Goal: Transaction & Acquisition: Book appointment/travel/reservation

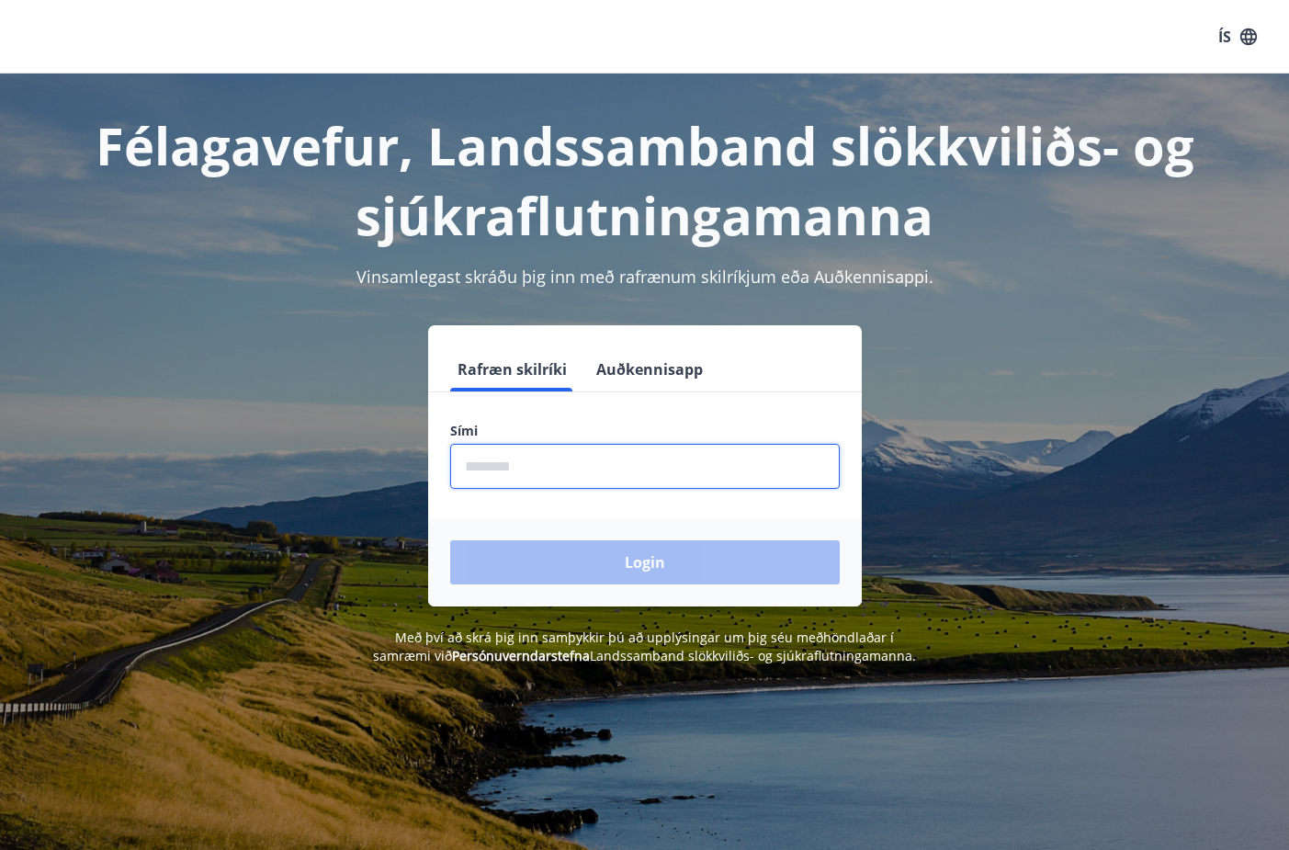
click at [699, 477] on input "phone" at bounding box center [645, 466] width 390 height 45
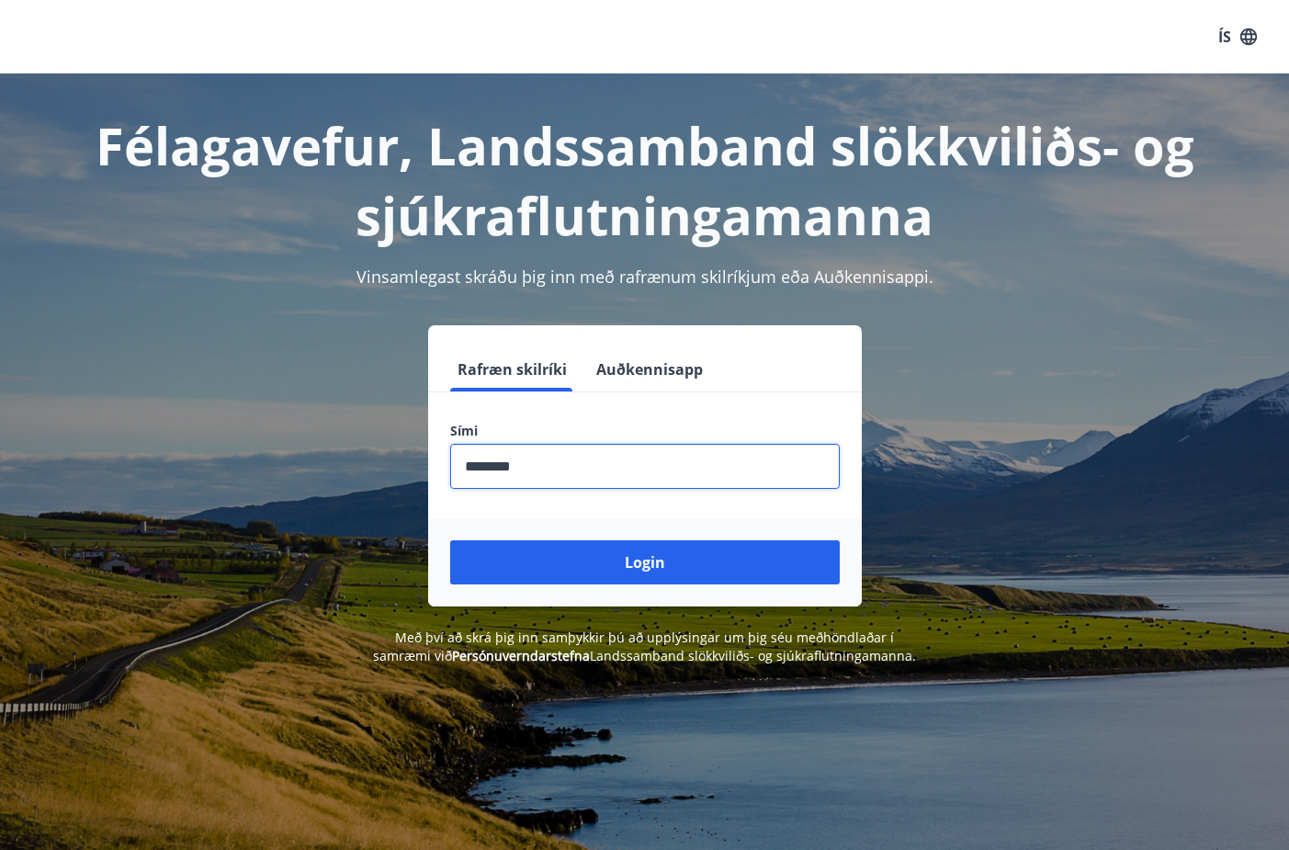
type input "********"
click at [450, 540] on button "Login" at bounding box center [645, 562] width 390 height 44
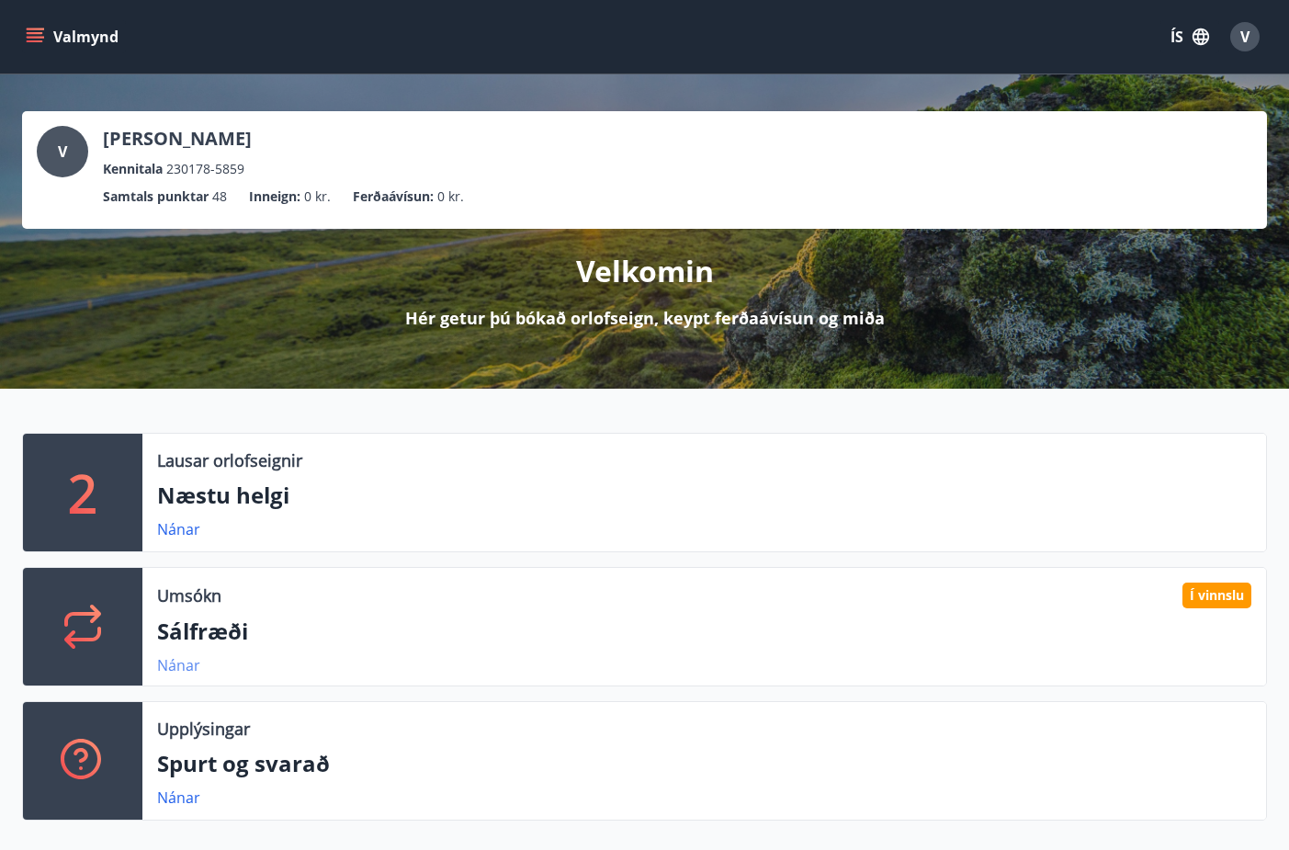
click at [192, 663] on link "Nánar" at bounding box center [178, 665] width 43 height 20
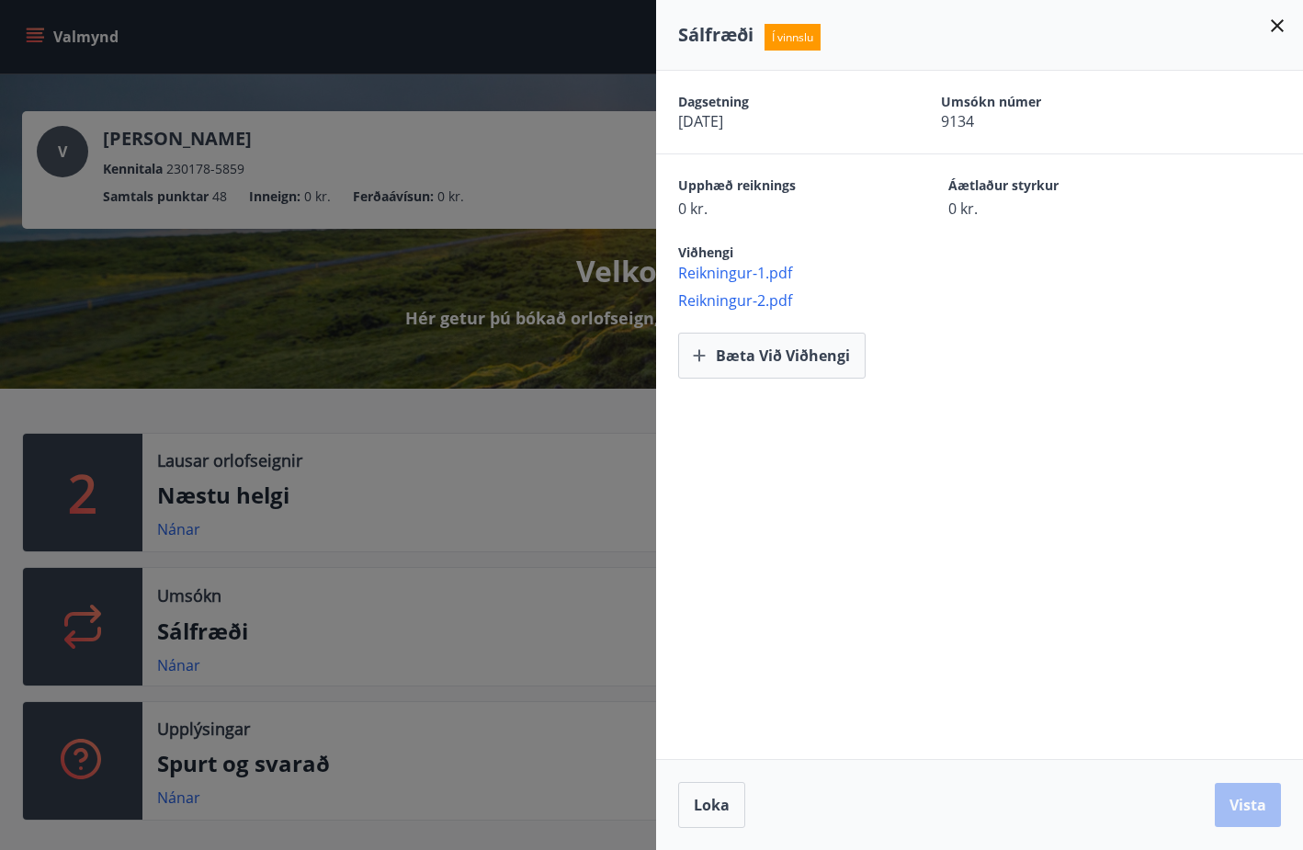
click at [1274, 29] on icon at bounding box center [1277, 25] width 13 height 13
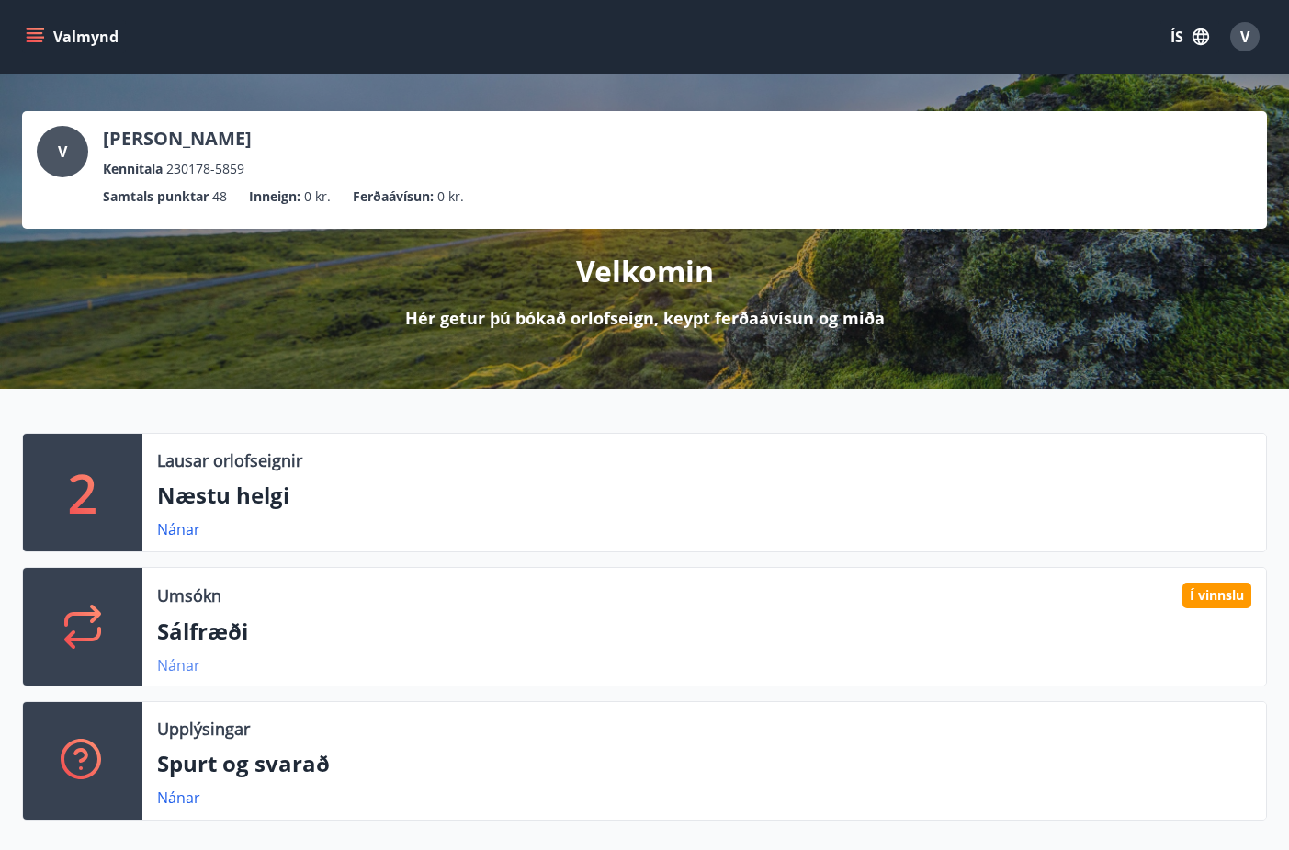
click at [189, 659] on link "Nánar" at bounding box center [178, 665] width 43 height 20
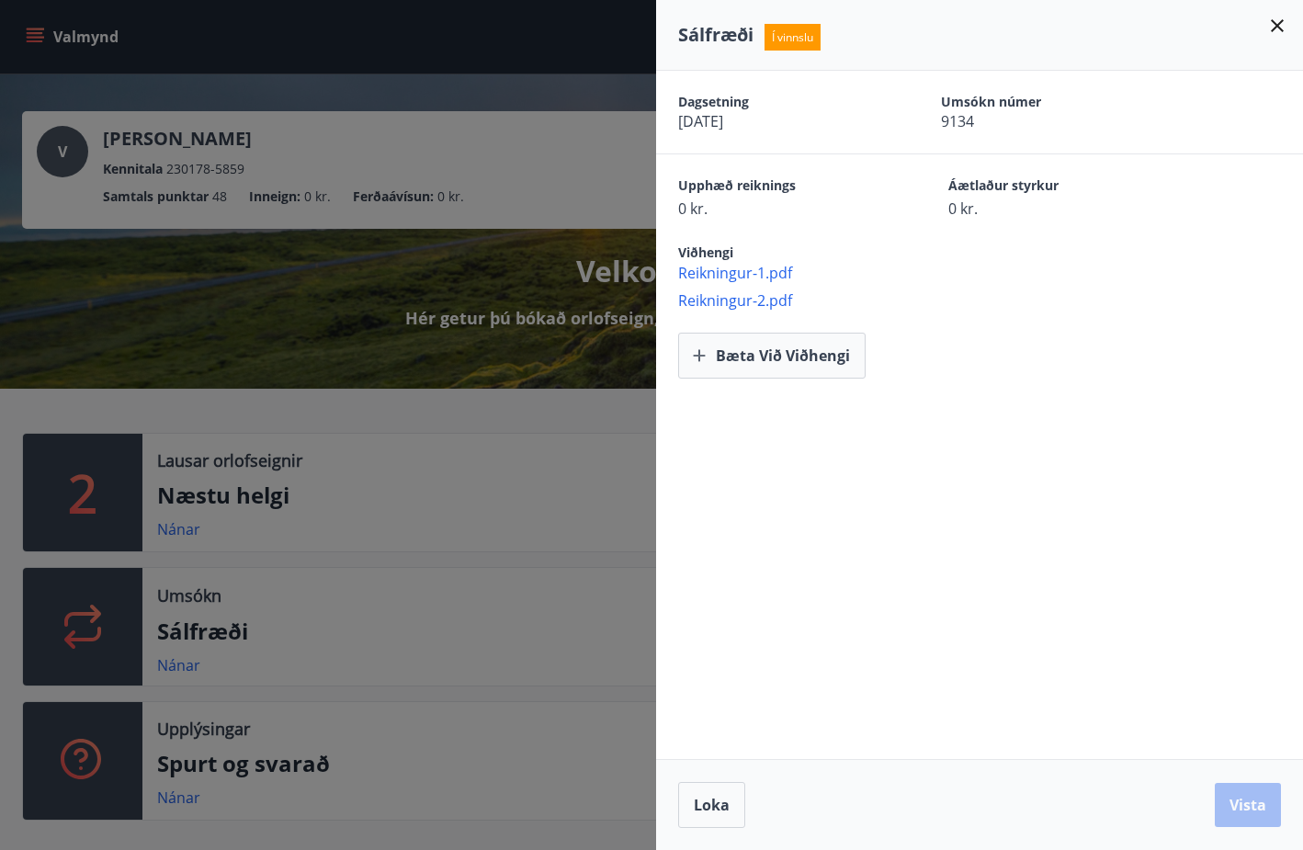
click at [1277, 26] on icon at bounding box center [1277, 25] width 13 height 13
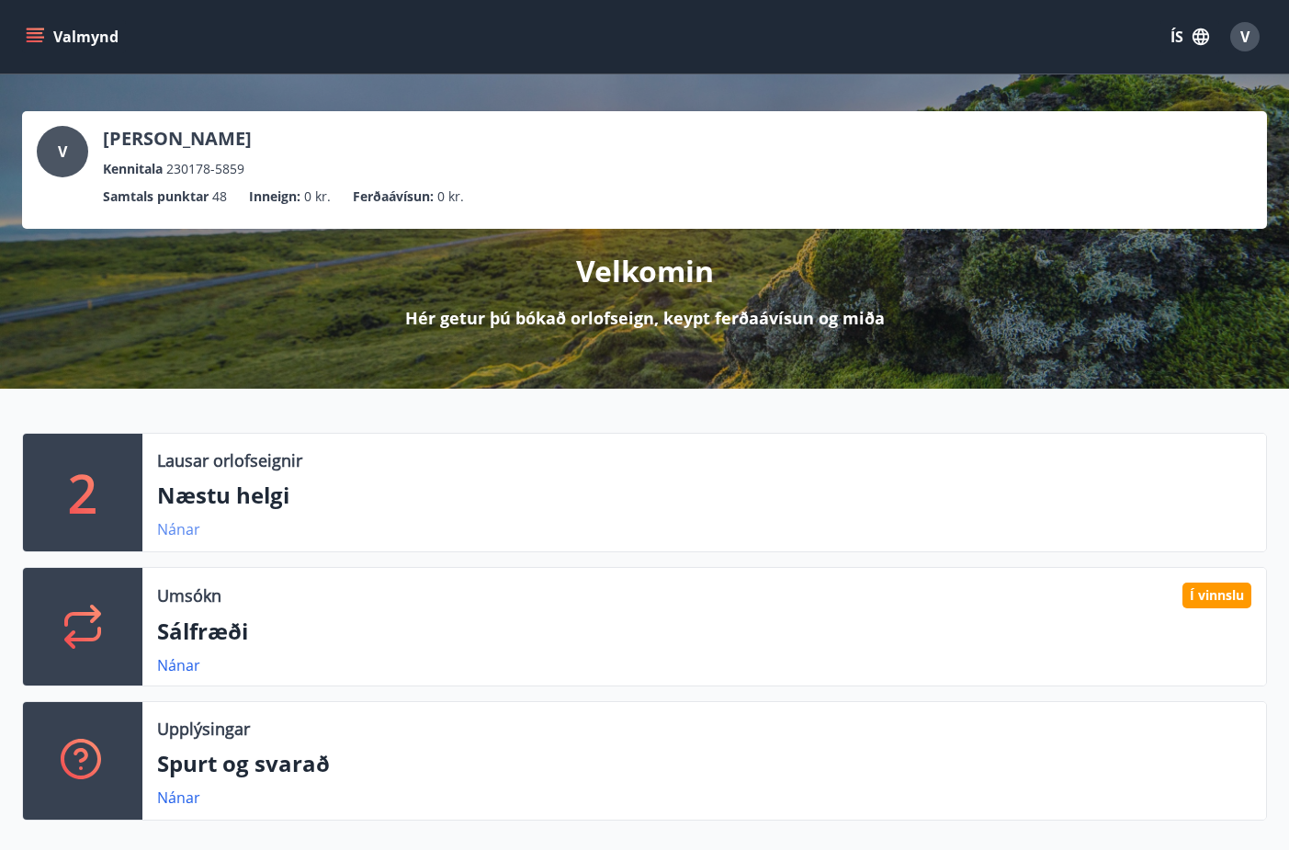
click at [186, 528] on link "Nánar" at bounding box center [178, 529] width 43 height 20
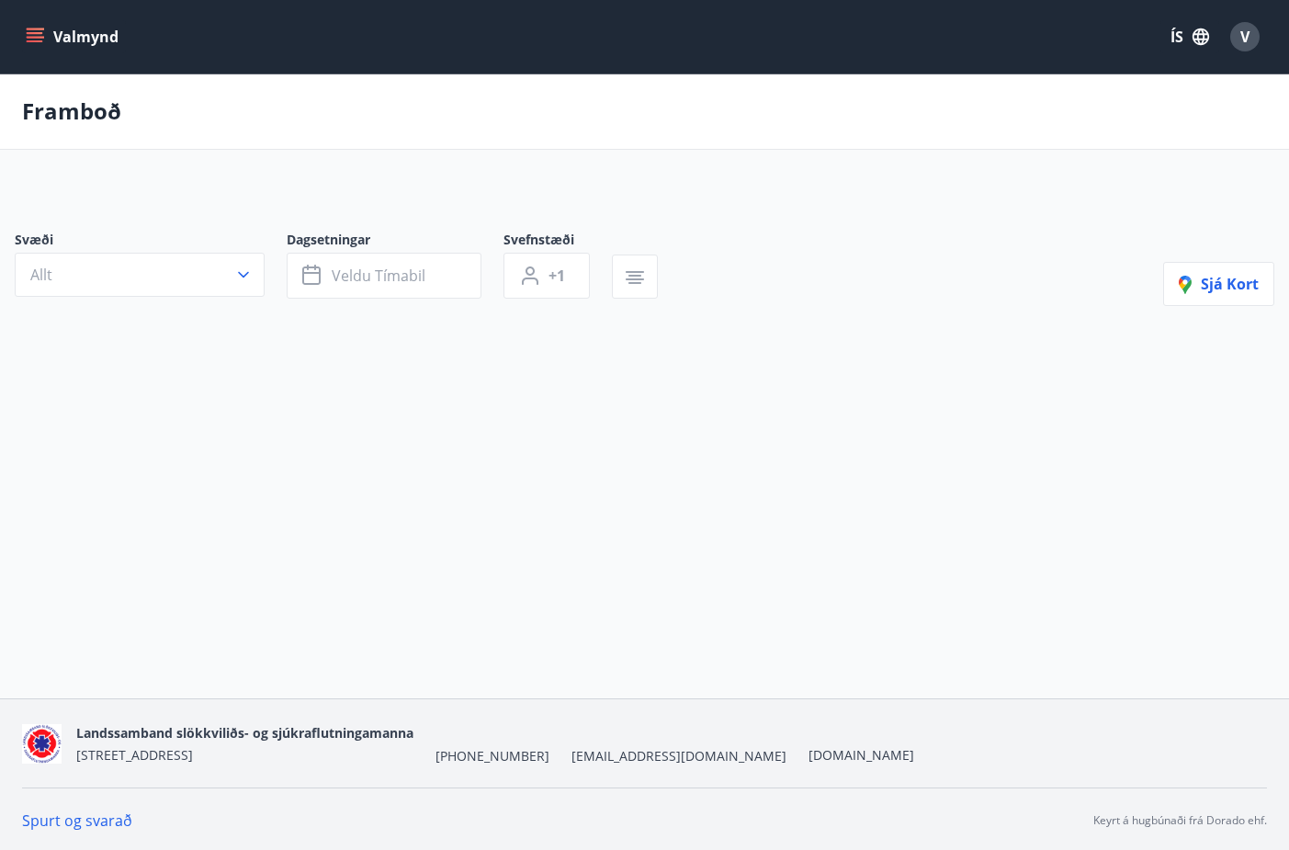
type input "*"
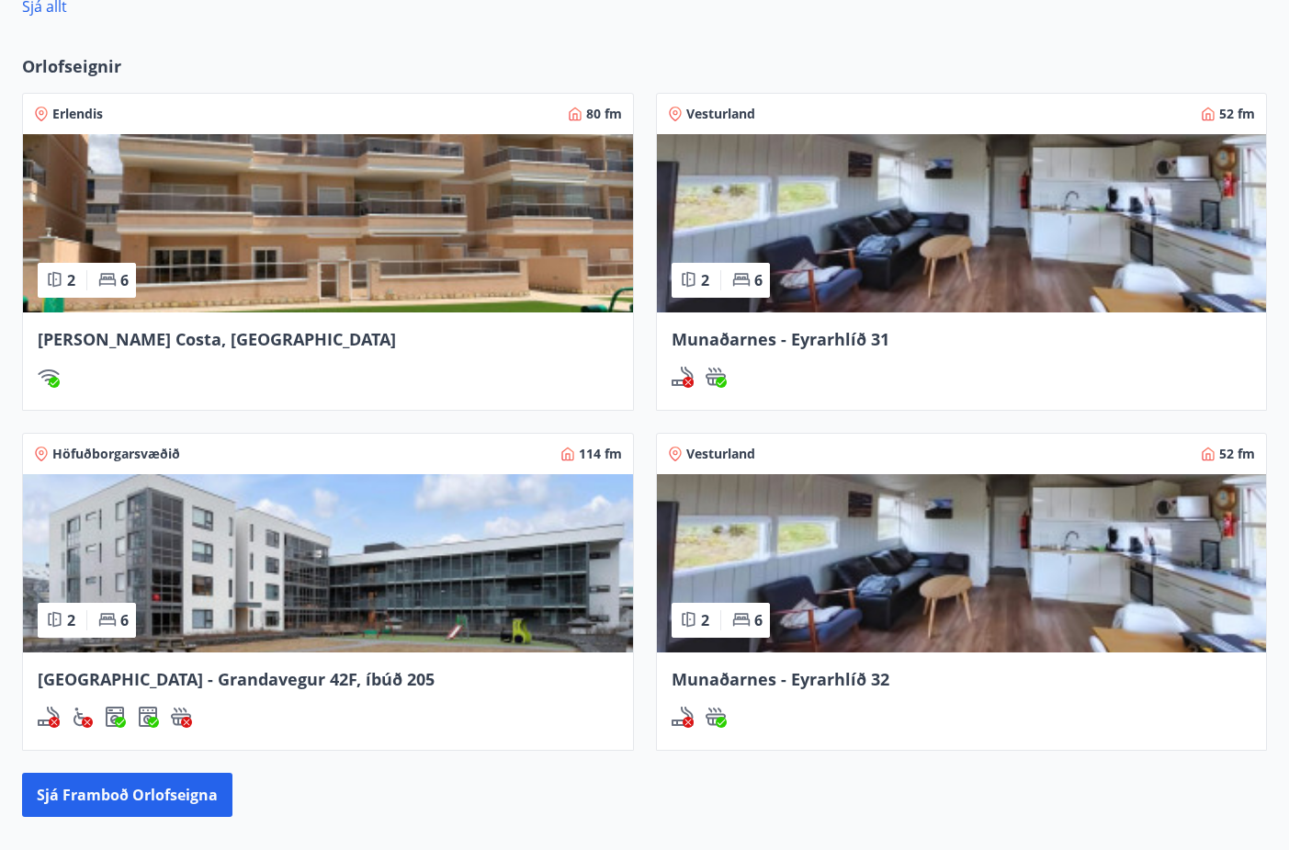
scroll to position [1470, 0]
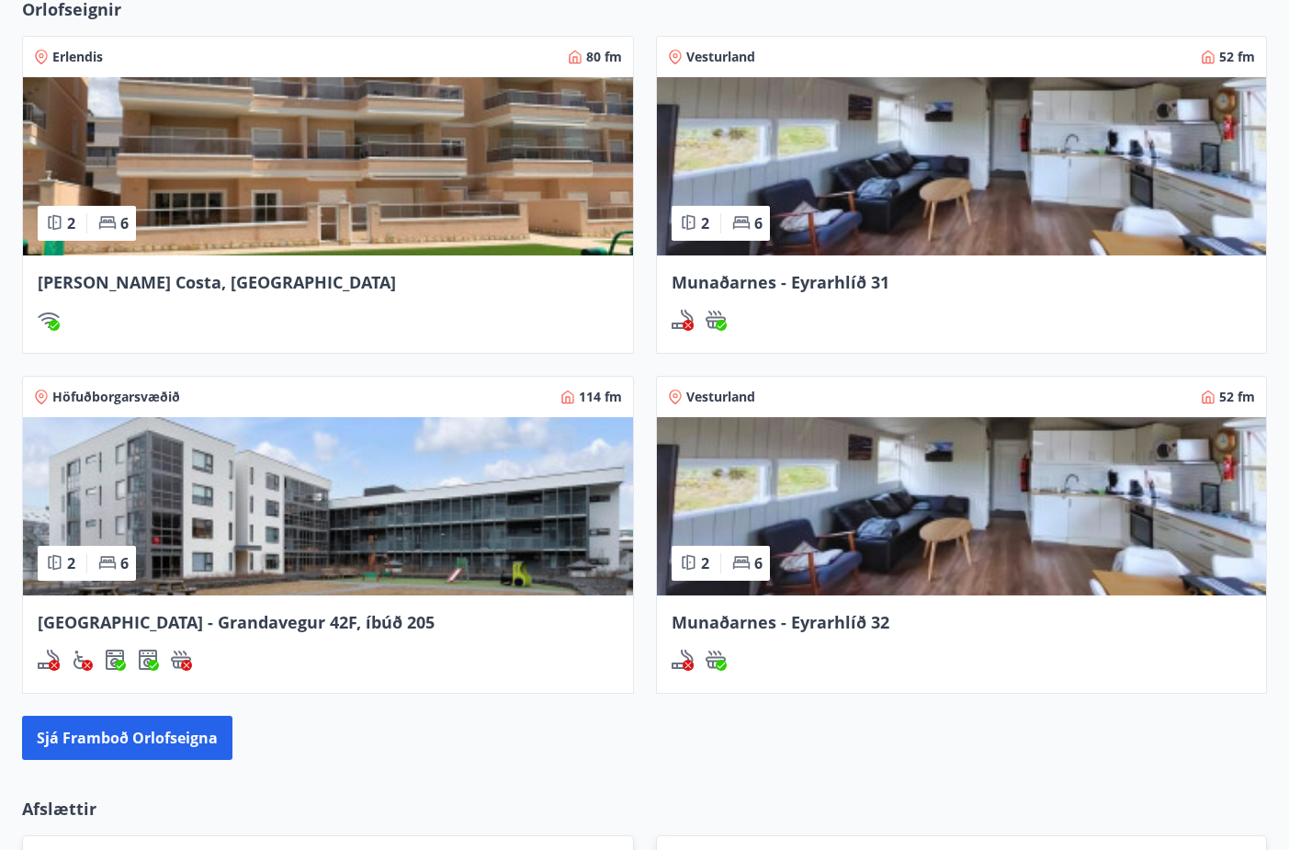
click at [144, 280] on span "[PERSON_NAME] Costa, [GEOGRAPHIC_DATA]" at bounding box center [217, 282] width 358 height 22
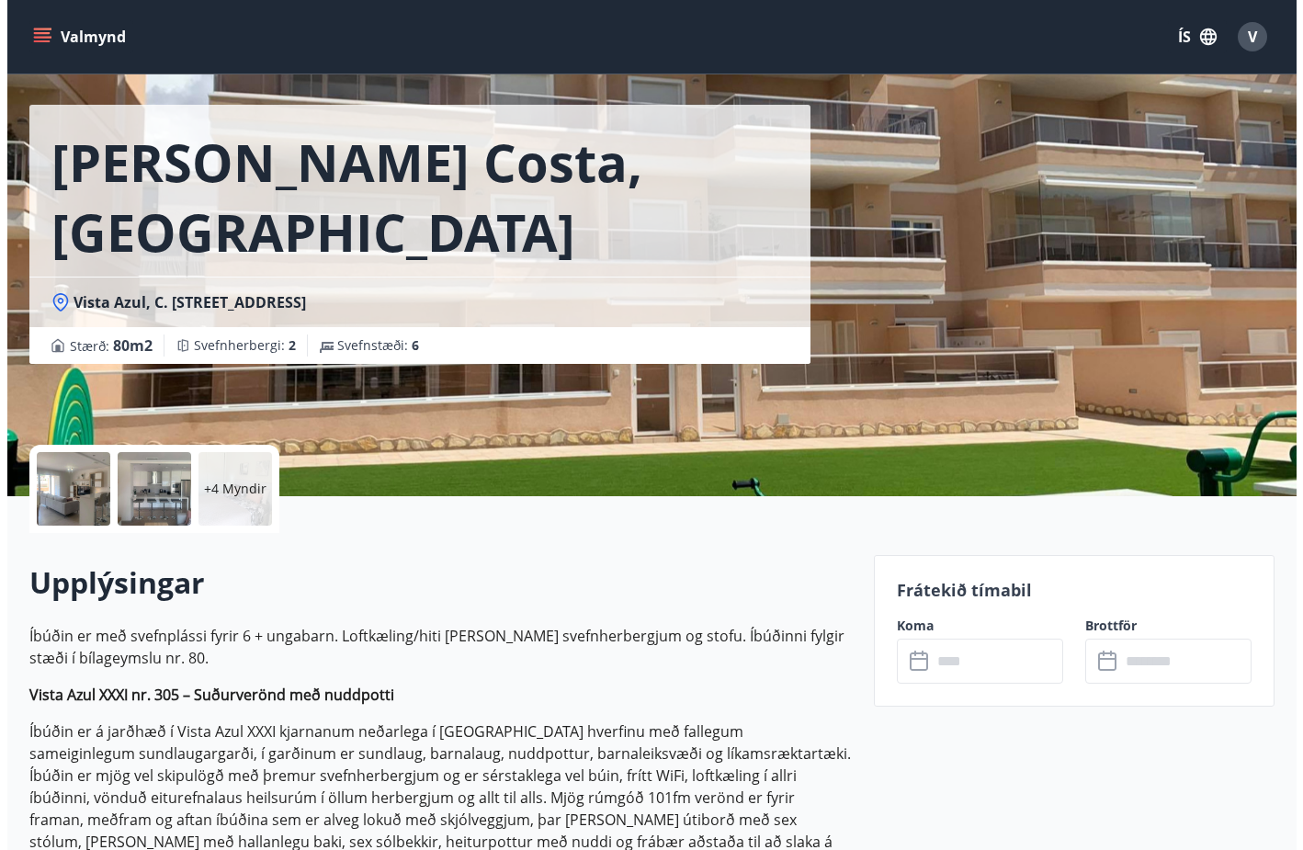
scroll to position [43, 0]
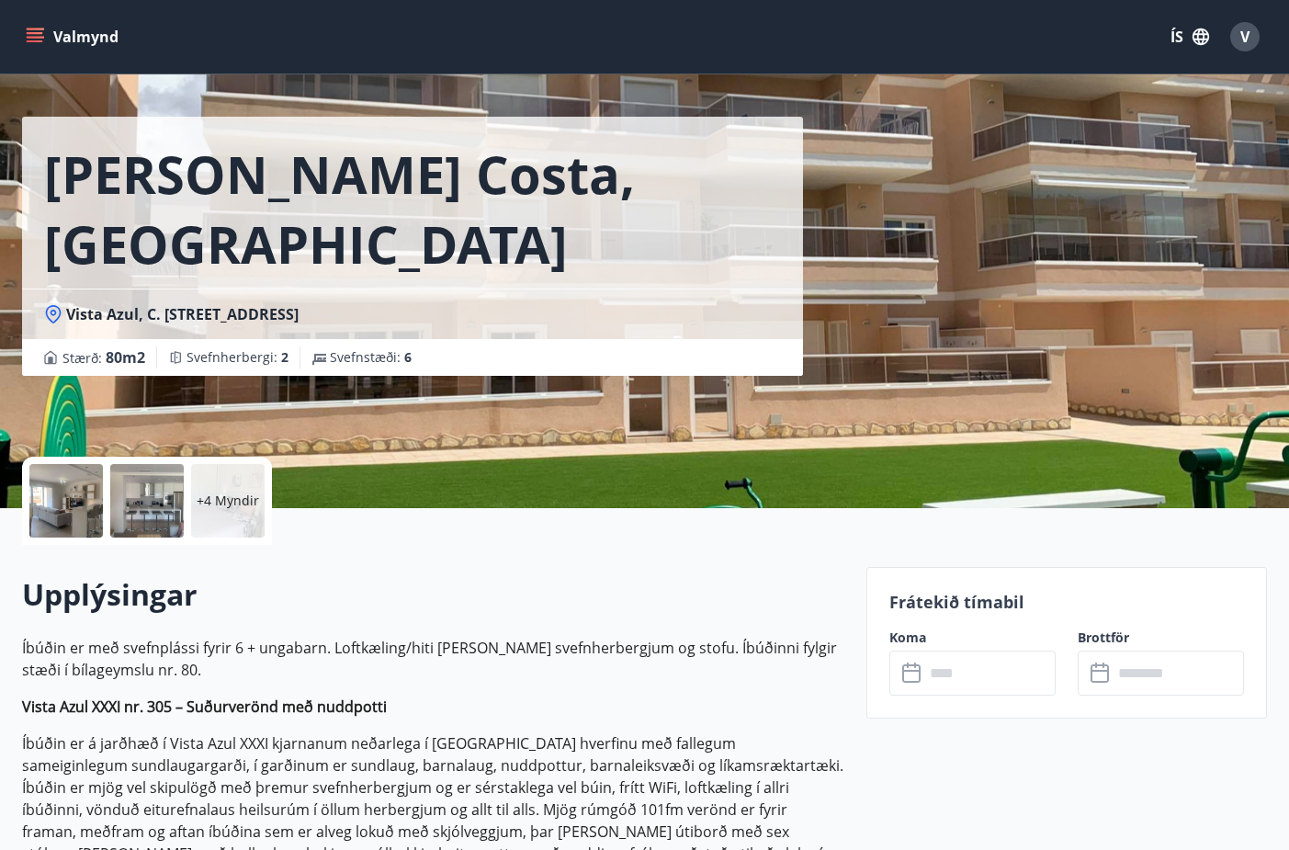
click at [238, 513] on div "+4 Myndir" at bounding box center [228, 501] width 74 height 74
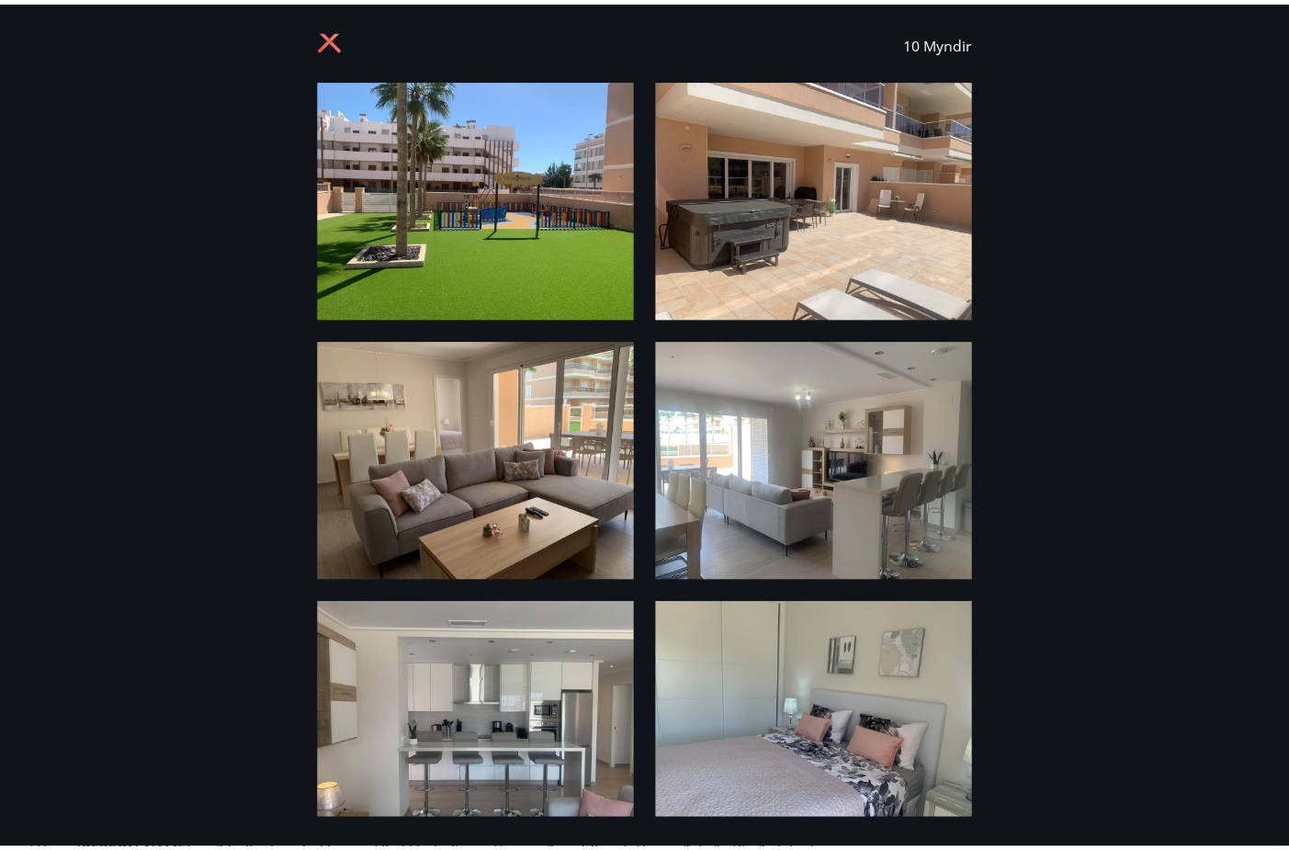
scroll to position [0, 0]
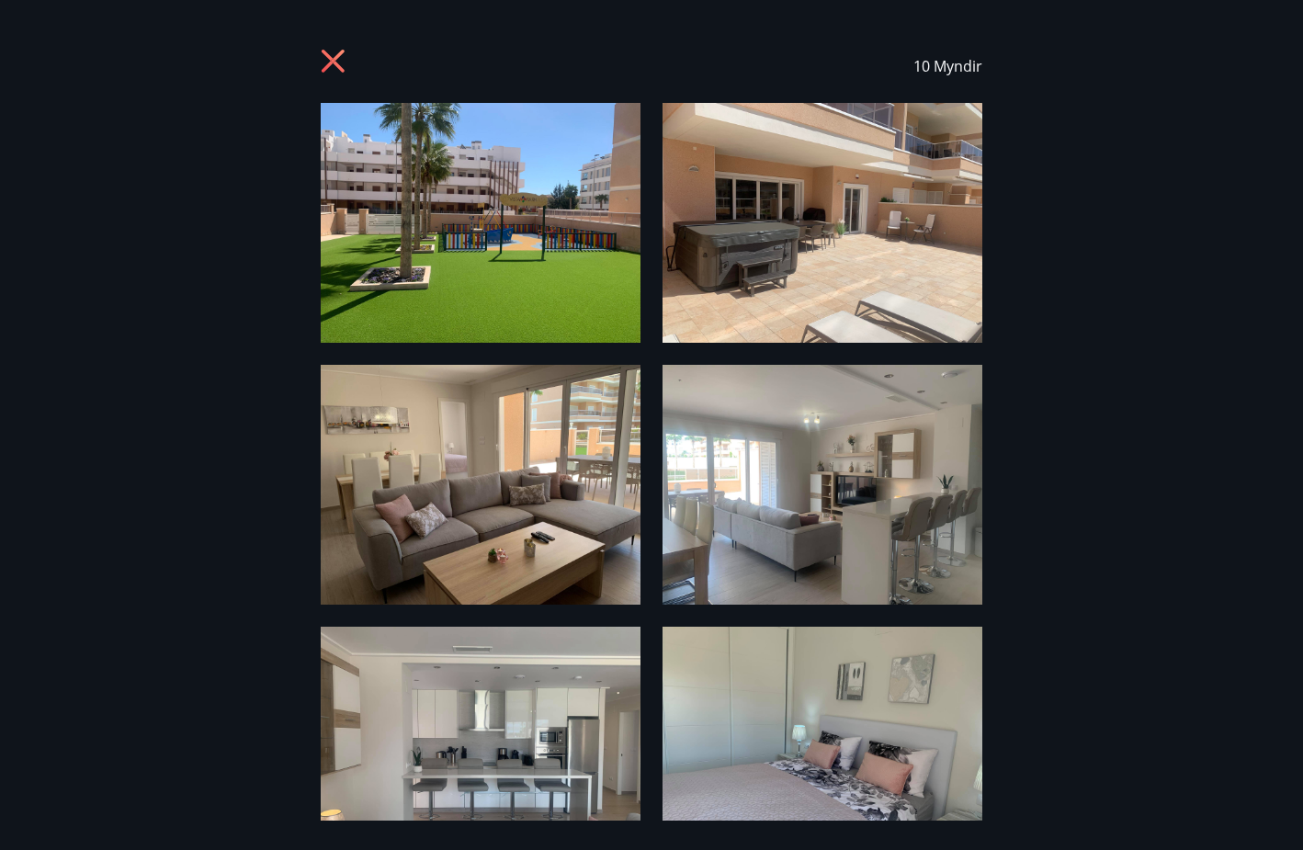
click at [336, 61] on icon at bounding box center [335, 63] width 29 height 29
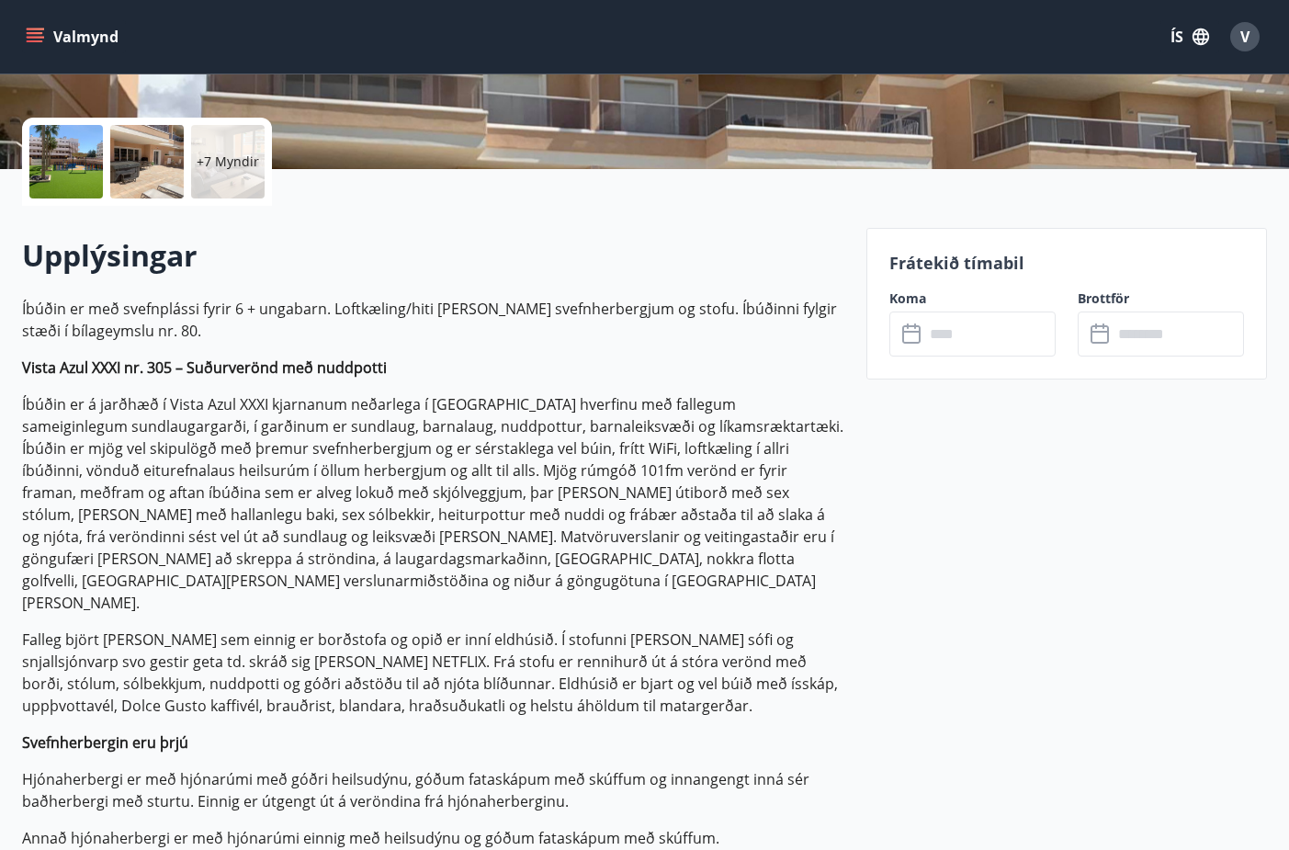
scroll to position [411, 0]
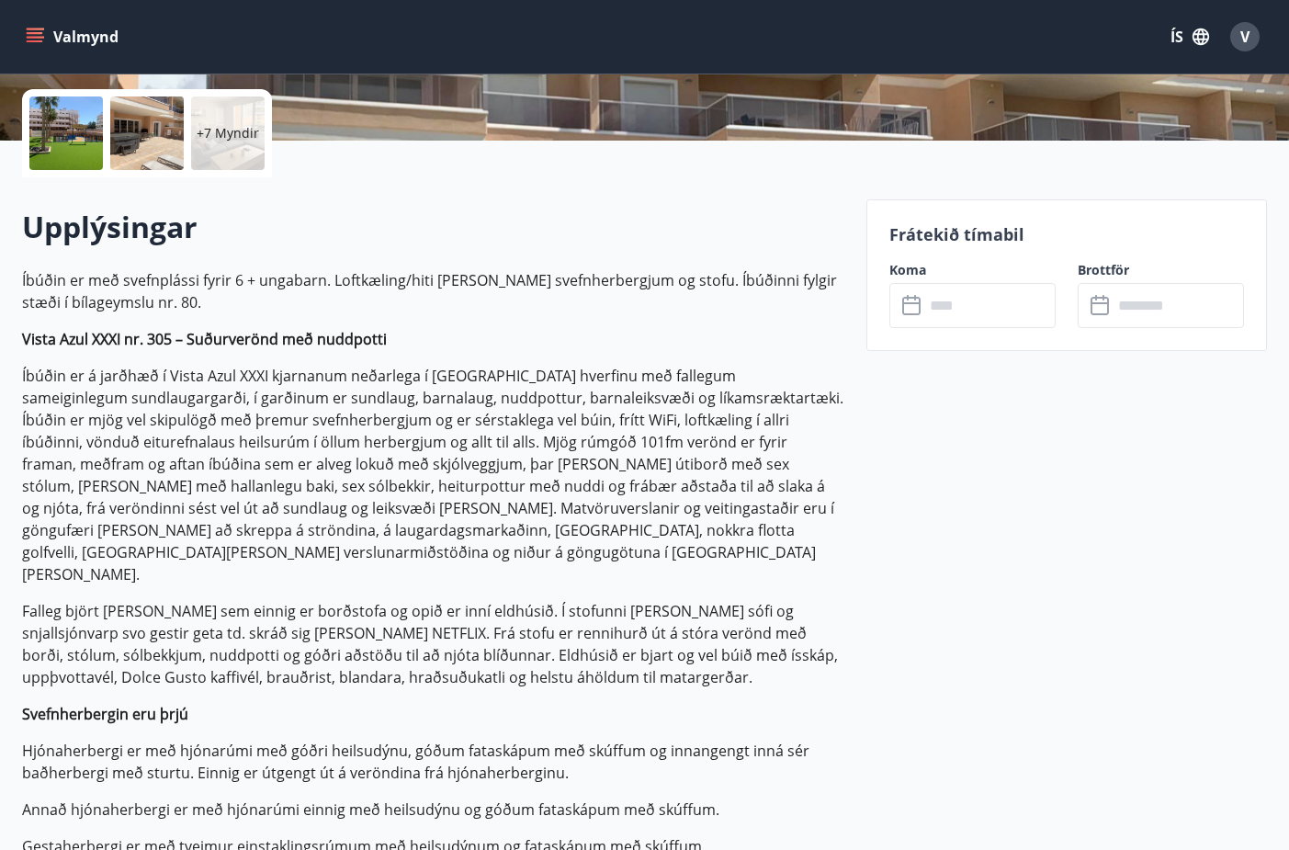
click at [963, 300] on input "text" at bounding box center [989, 305] width 131 height 45
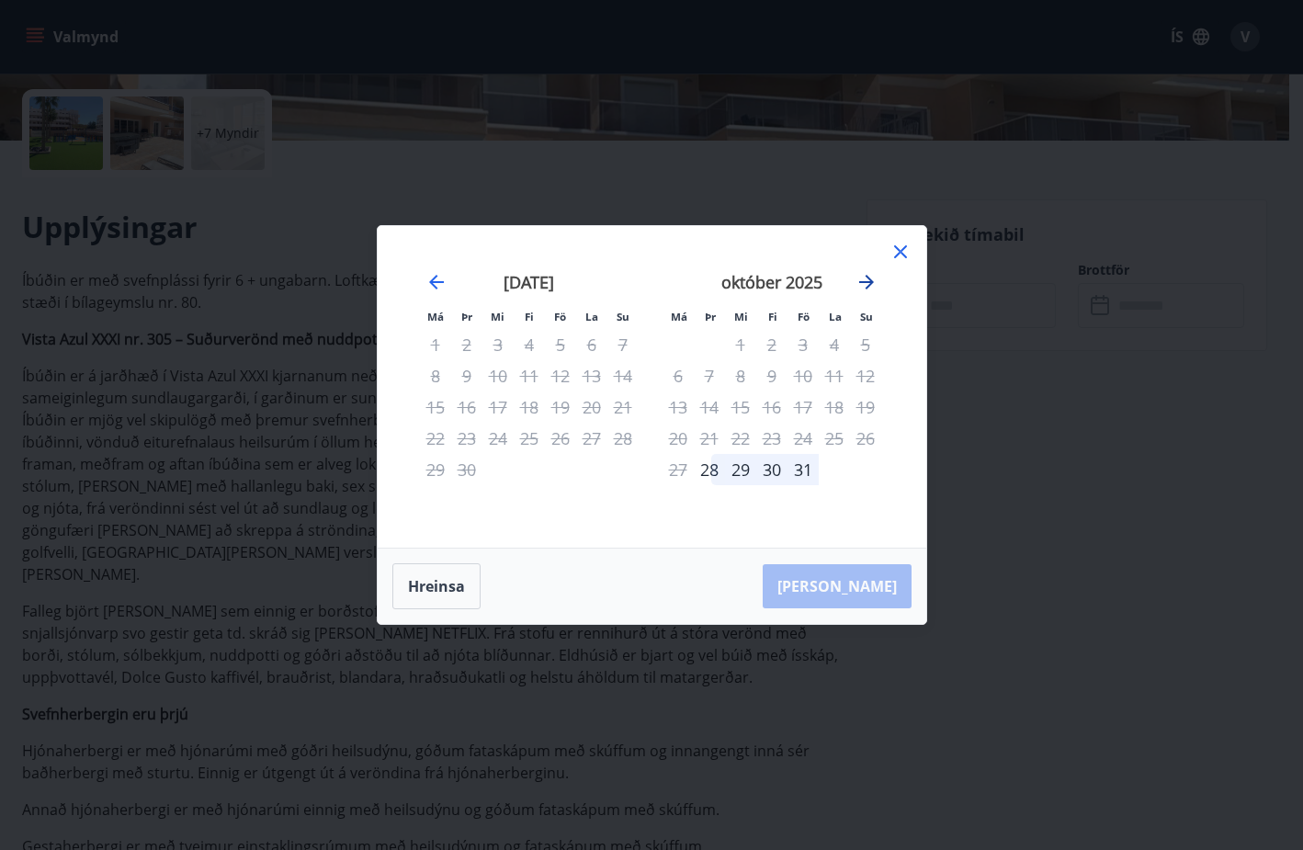
click at [865, 284] on icon "Move forward to switch to the next month." at bounding box center [866, 282] width 22 height 22
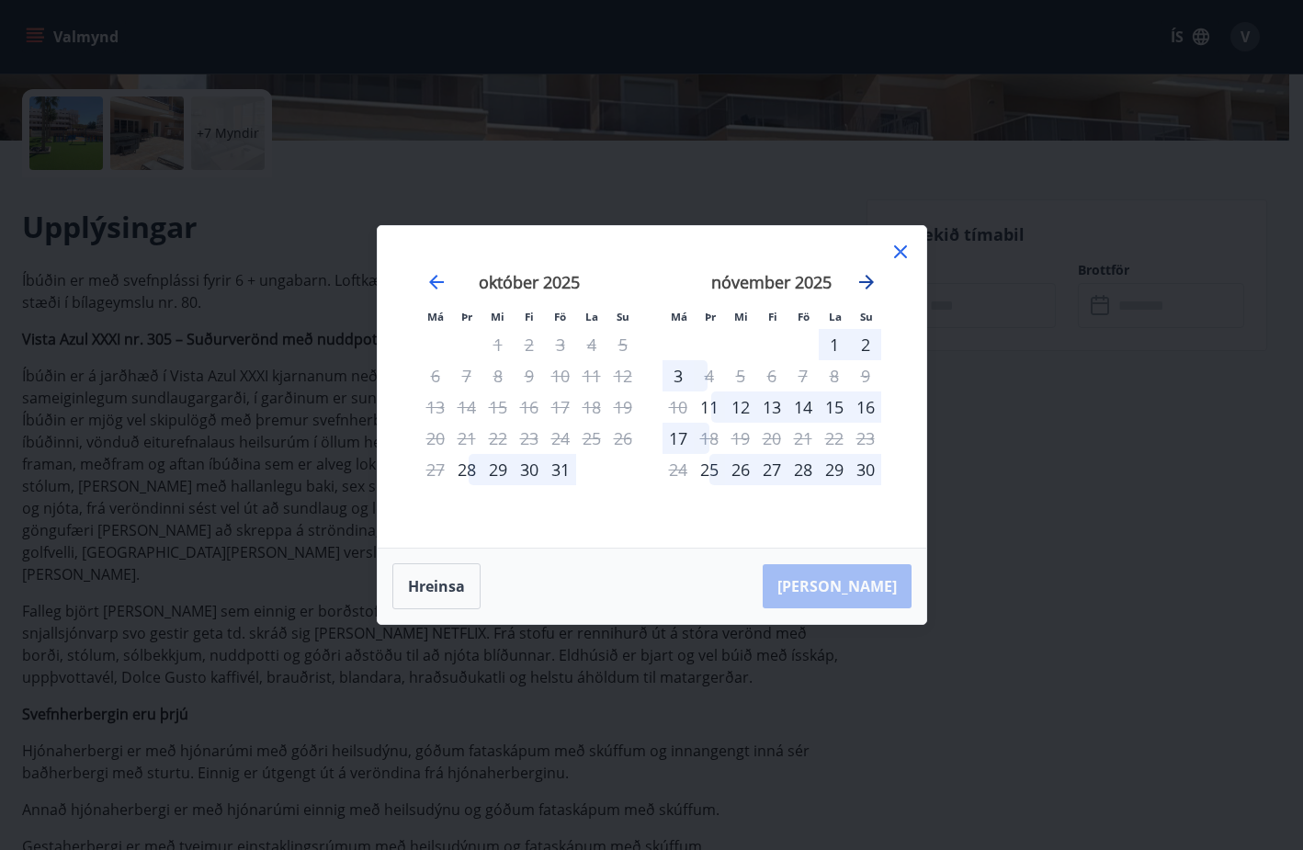
click at [865, 284] on icon "Move forward to switch to the next month." at bounding box center [866, 282] width 22 height 22
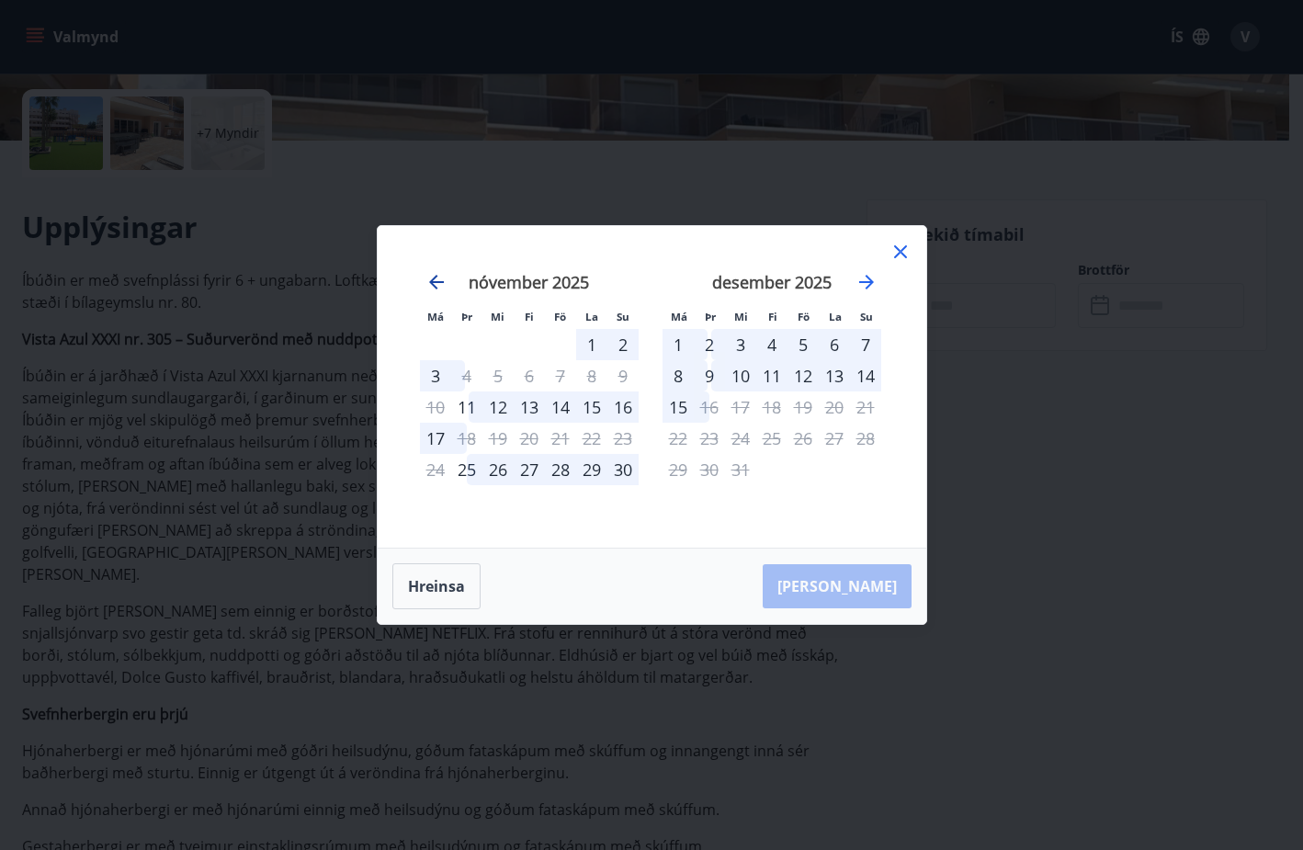
click at [431, 279] on icon "Move backward to switch to the previous month." at bounding box center [436, 282] width 22 height 22
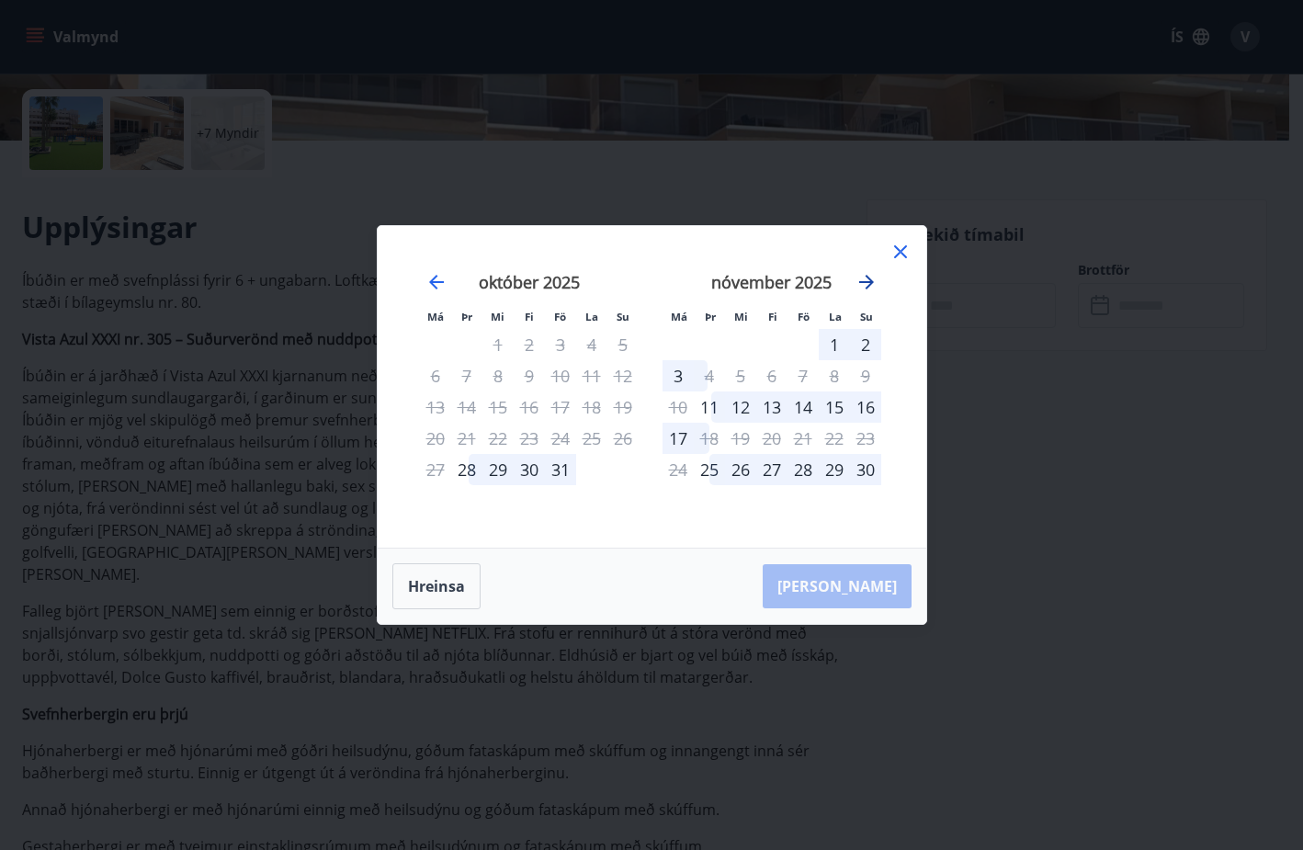
click at [869, 281] on icon "Move forward to switch to the next month." at bounding box center [866, 282] width 15 height 15
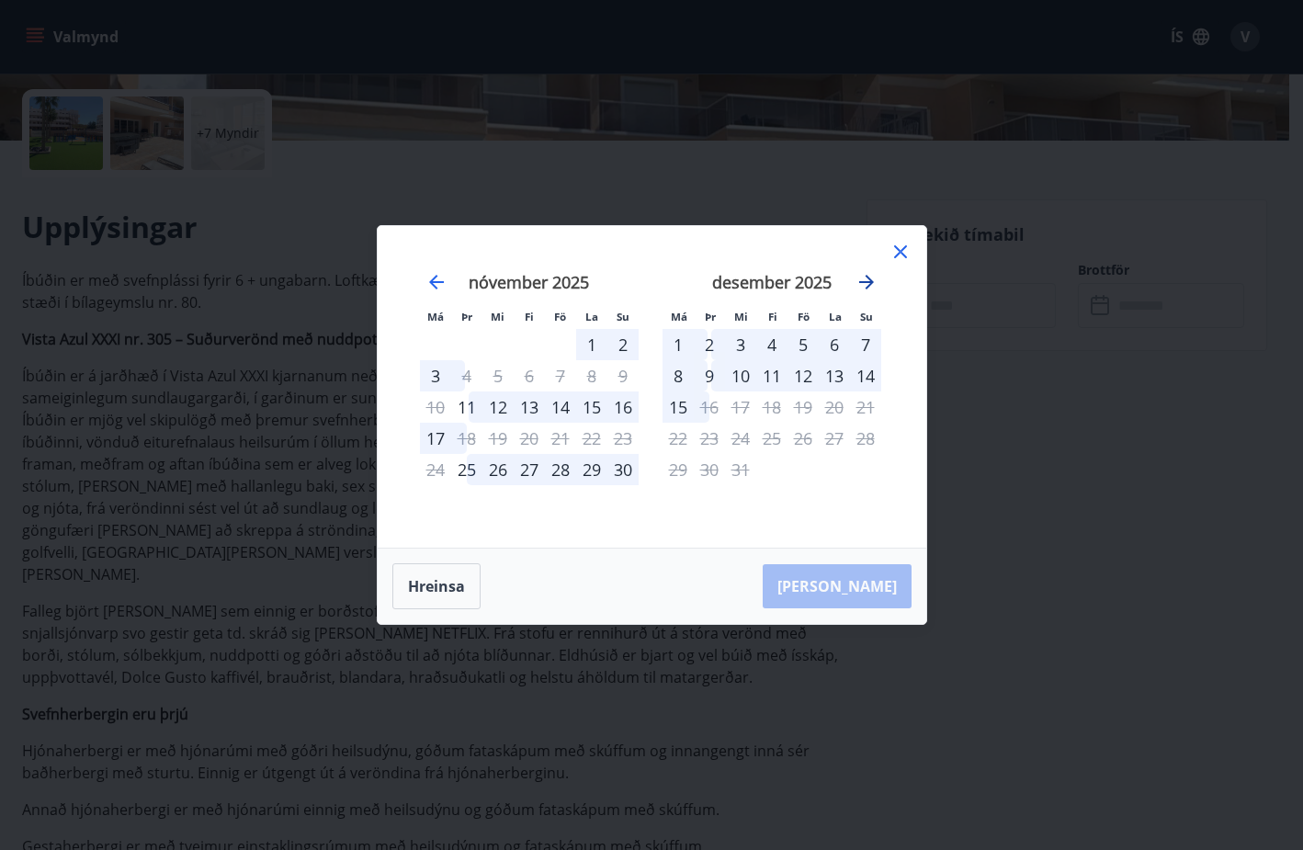
click at [869, 281] on icon "Move forward to switch to the next month." at bounding box center [866, 282] width 15 height 15
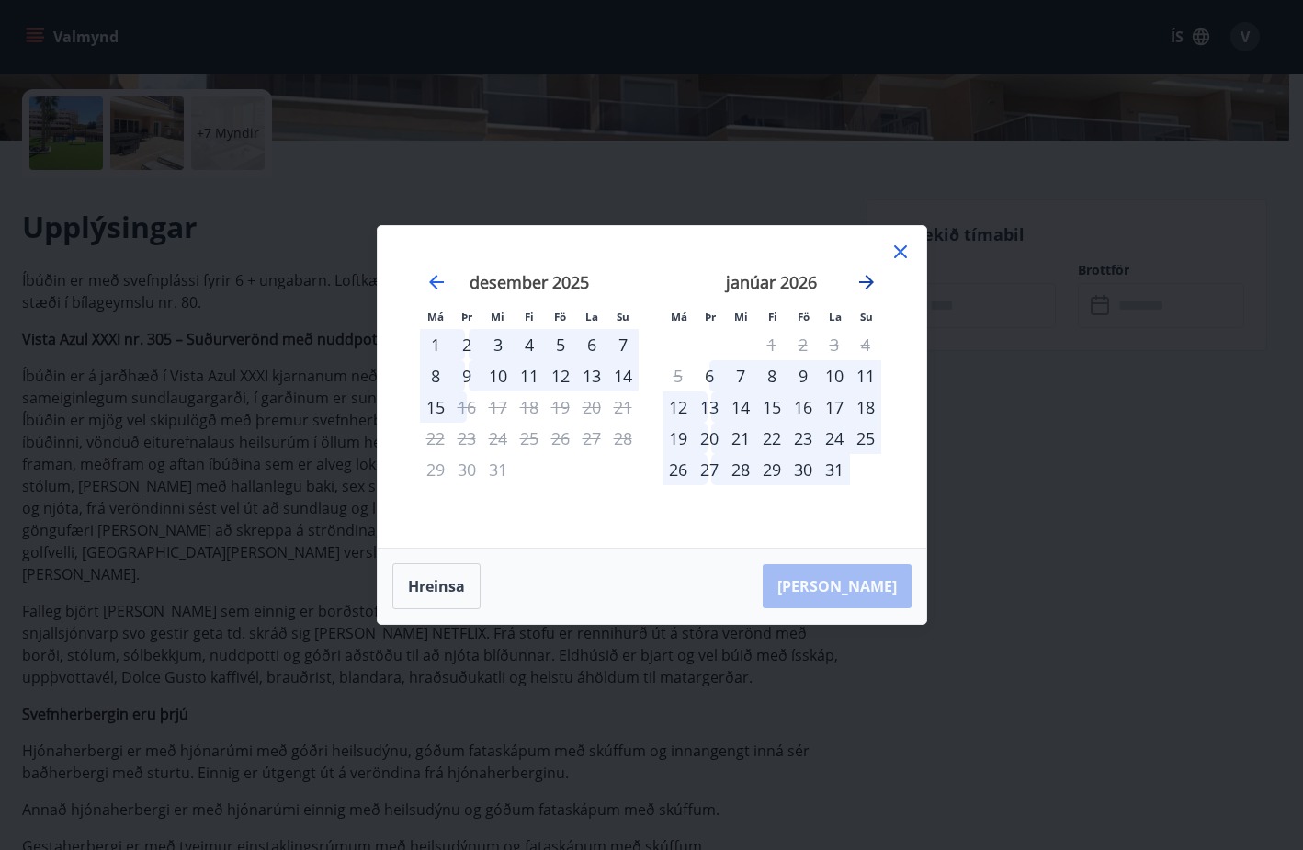
click at [869, 281] on icon "Move forward to switch to the next month." at bounding box center [866, 282] width 15 height 15
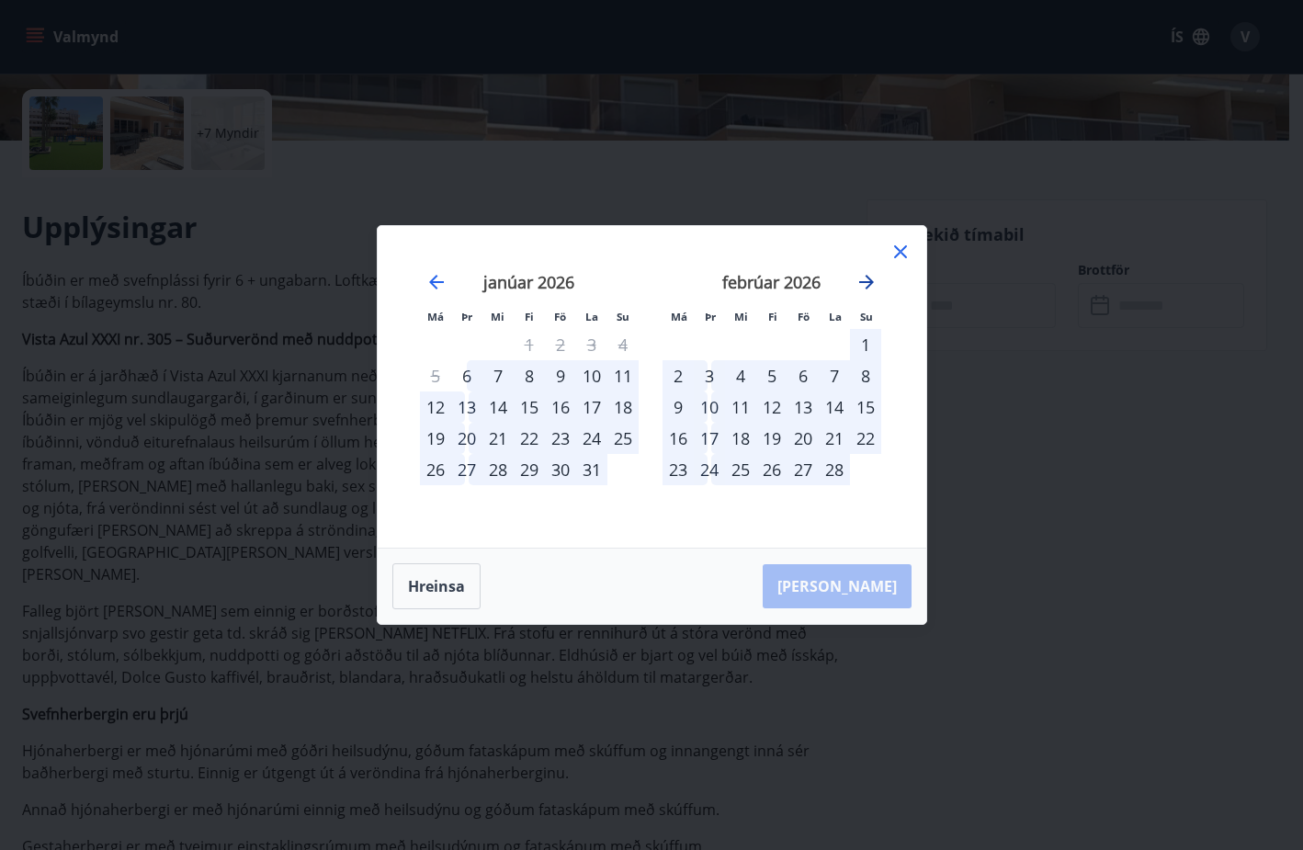
click at [869, 281] on icon "Move forward to switch to the next month." at bounding box center [866, 282] width 15 height 15
click at [901, 252] on icon at bounding box center [900, 252] width 22 height 22
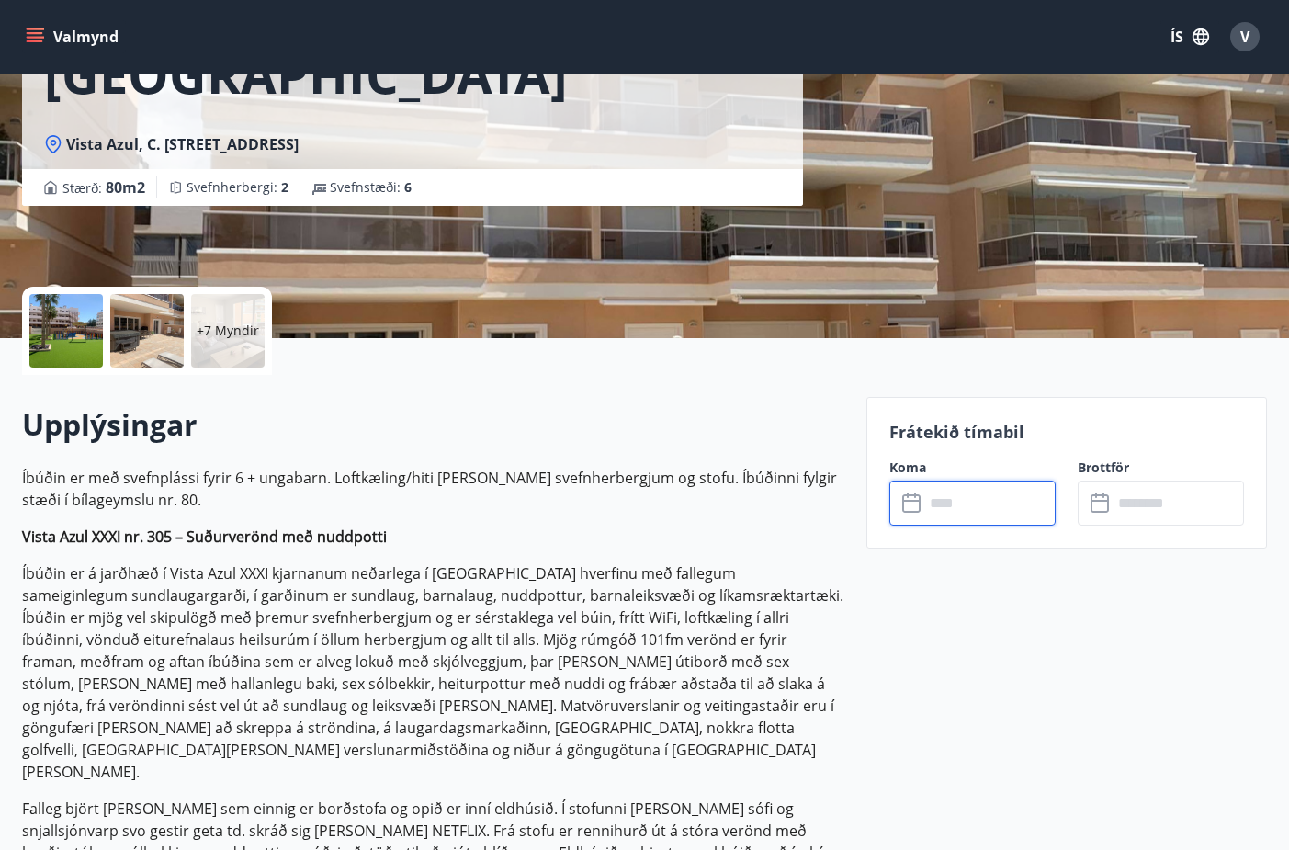
scroll to position [0, 0]
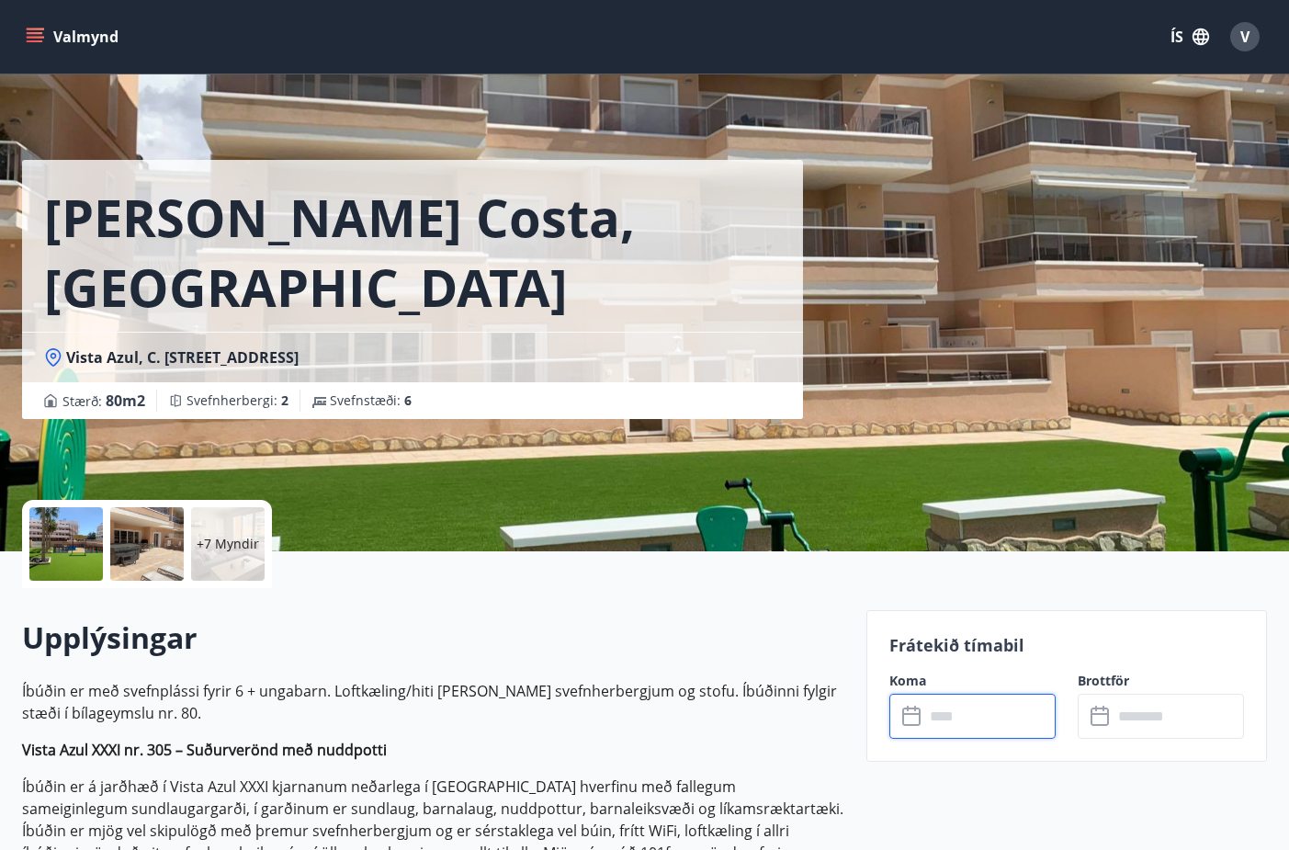
click at [62, 34] on button "Valmynd" at bounding box center [74, 36] width 104 height 33
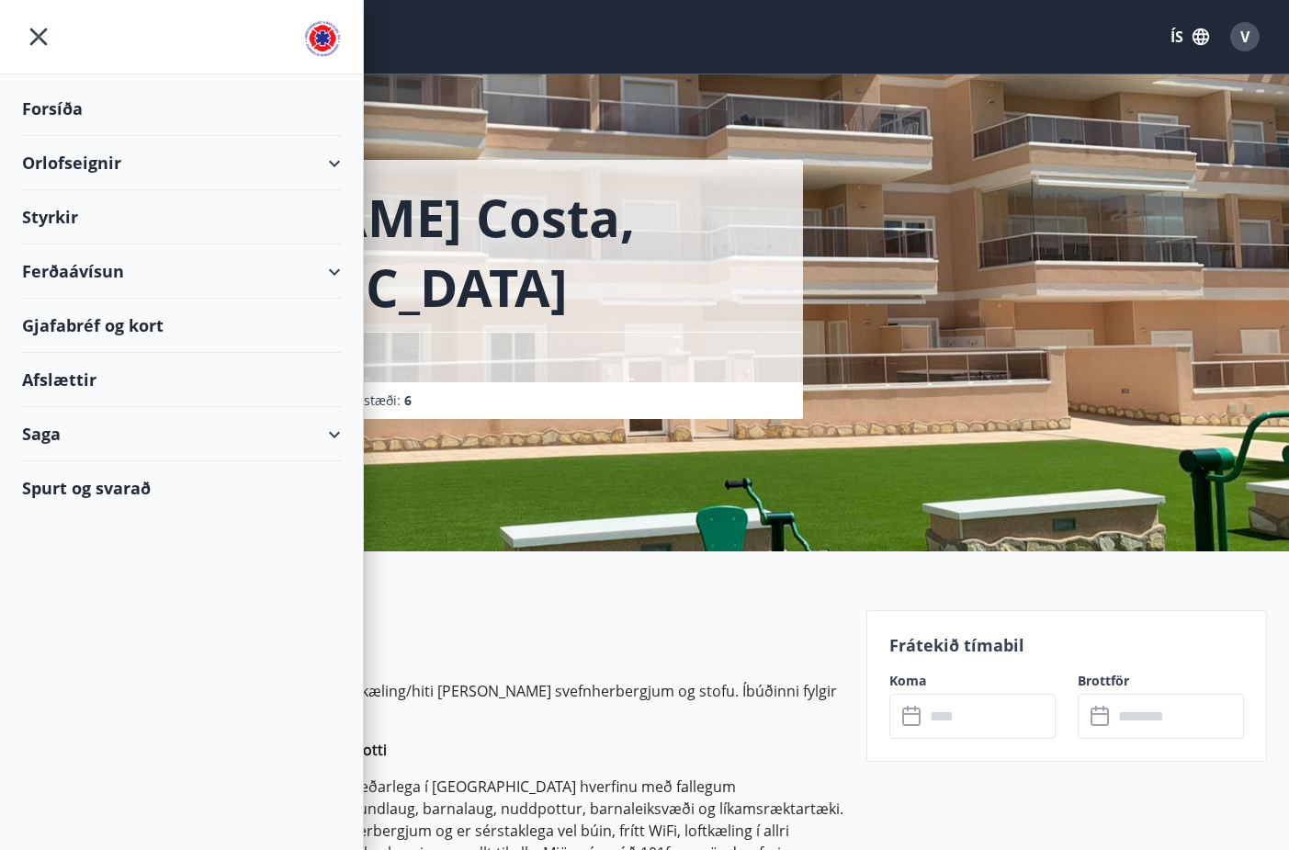
click at [61, 107] on div "Forsíða" at bounding box center [181, 109] width 319 height 54
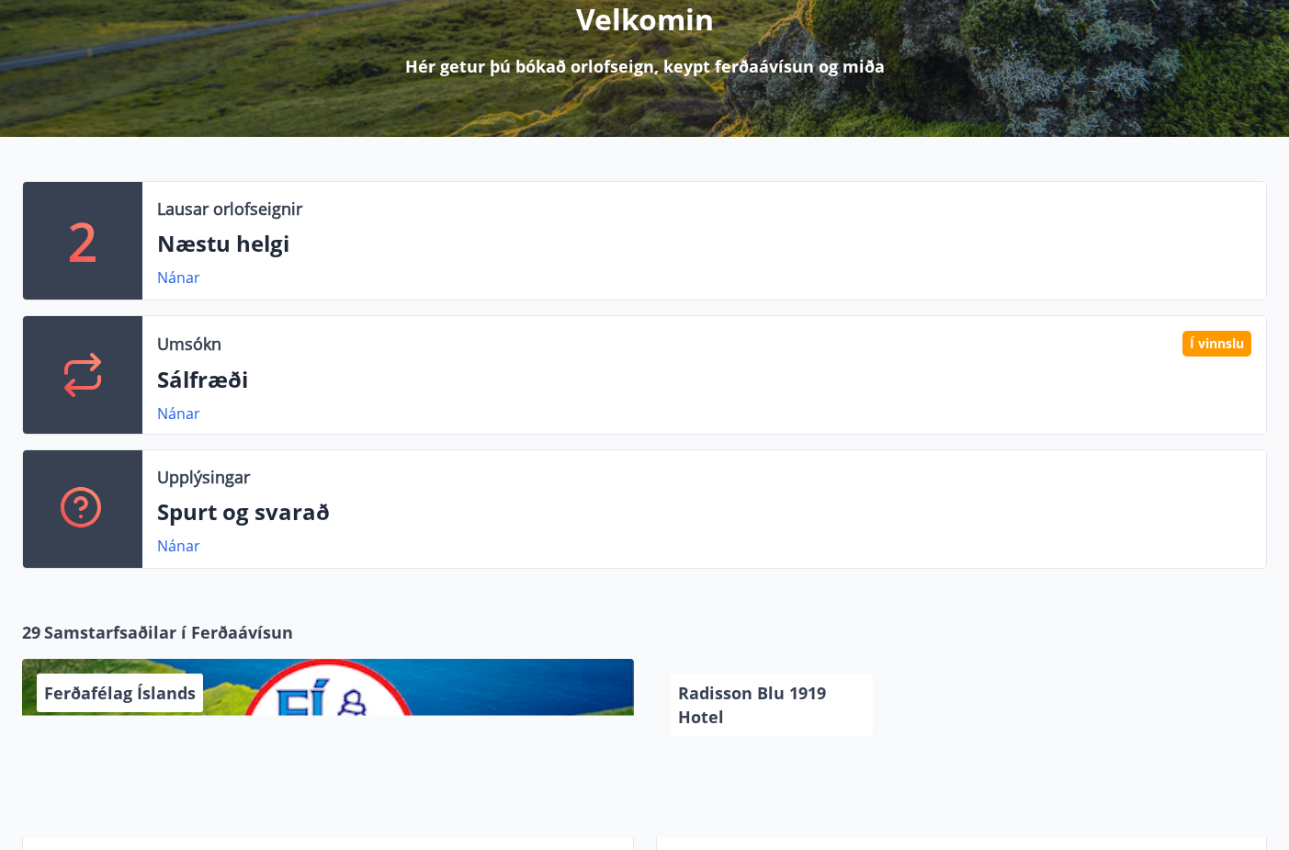
scroll to position [276, 0]
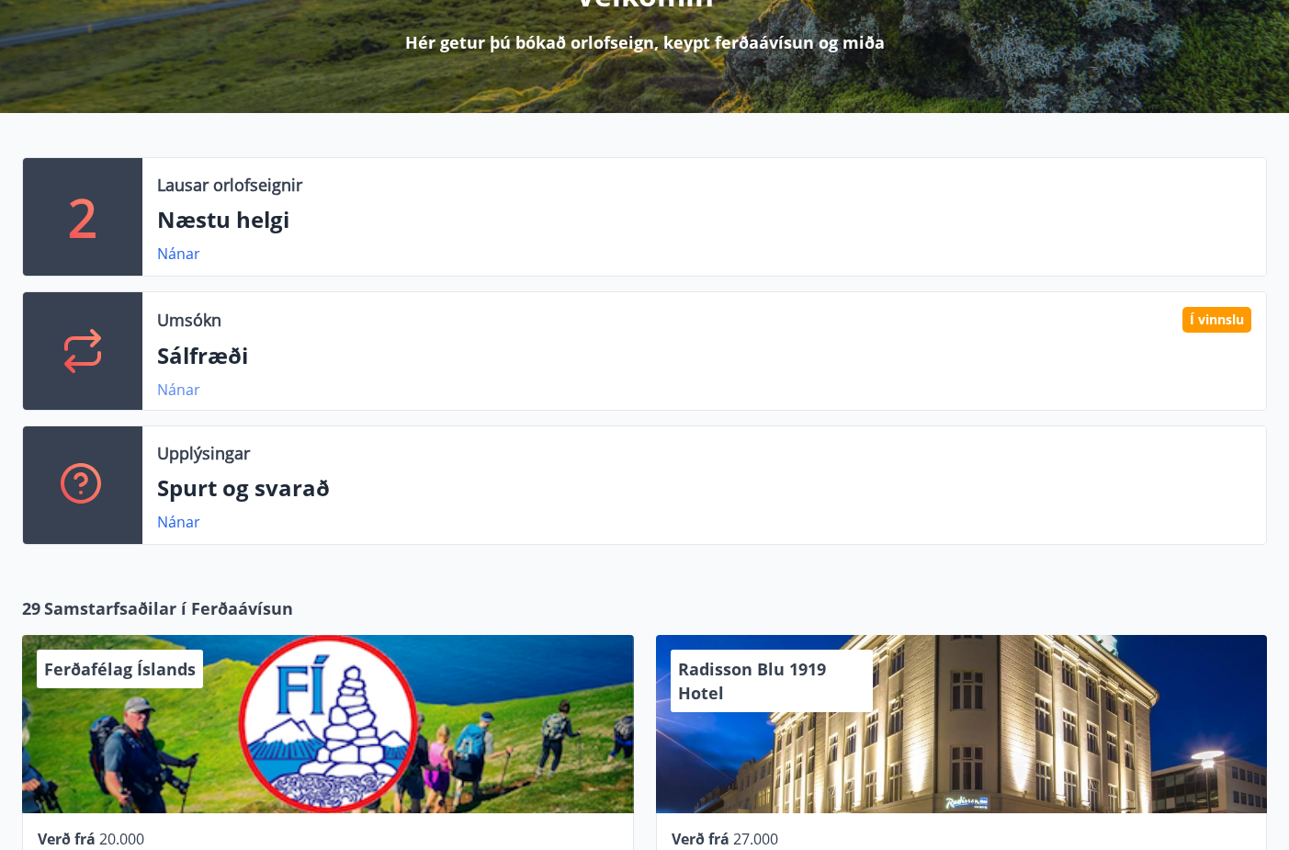
click at [173, 385] on link "Nánar" at bounding box center [178, 389] width 43 height 20
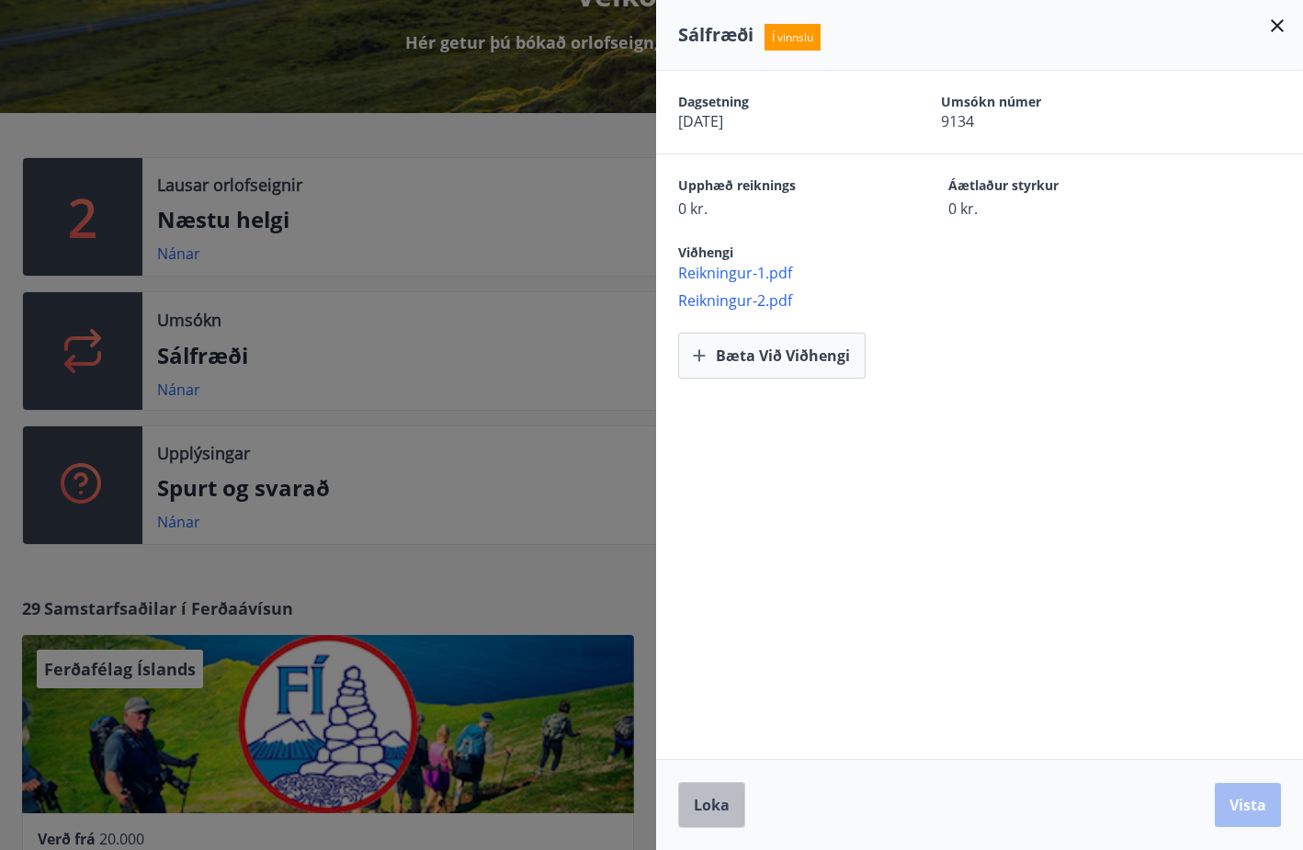
click at [708, 801] on span "Loka" at bounding box center [712, 805] width 36 height 20
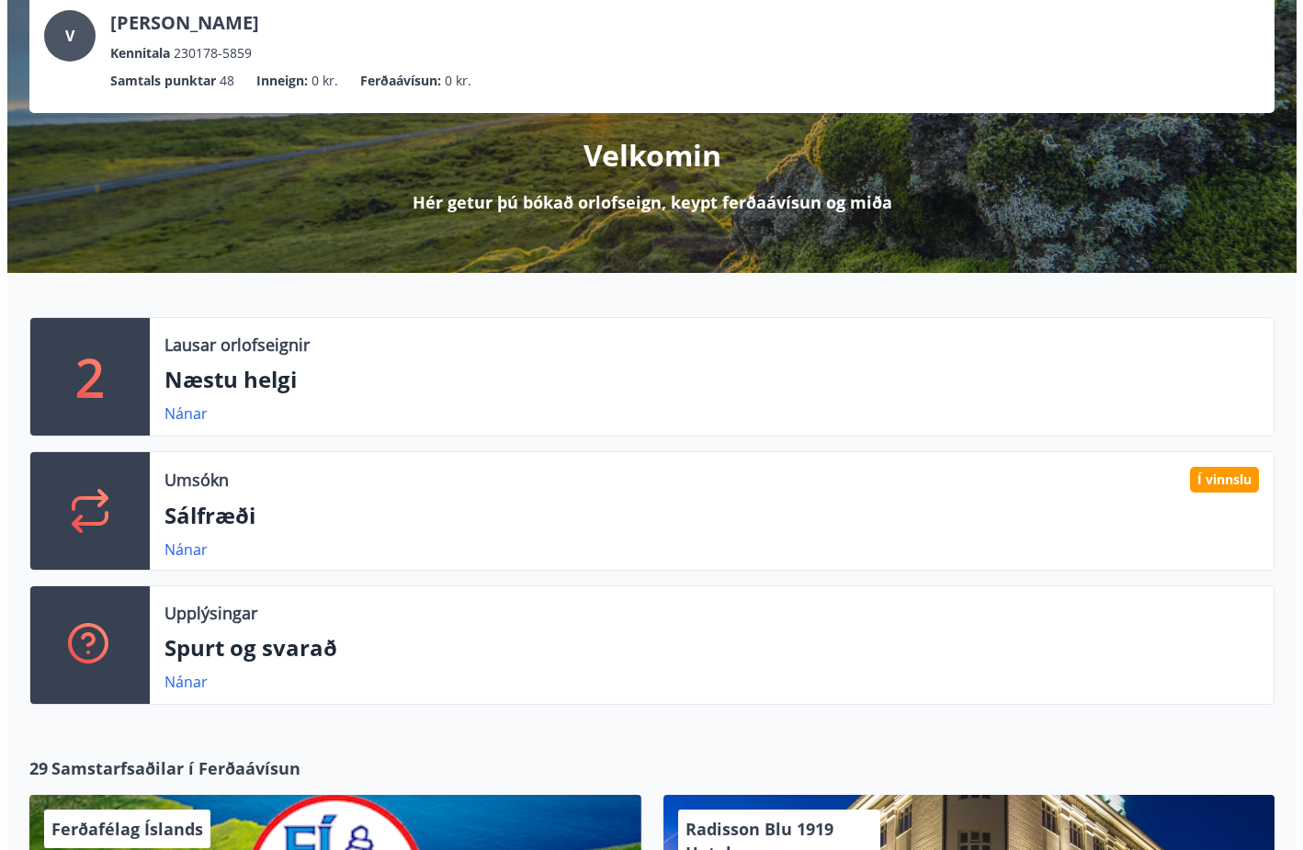
scroll to position [0, 0]
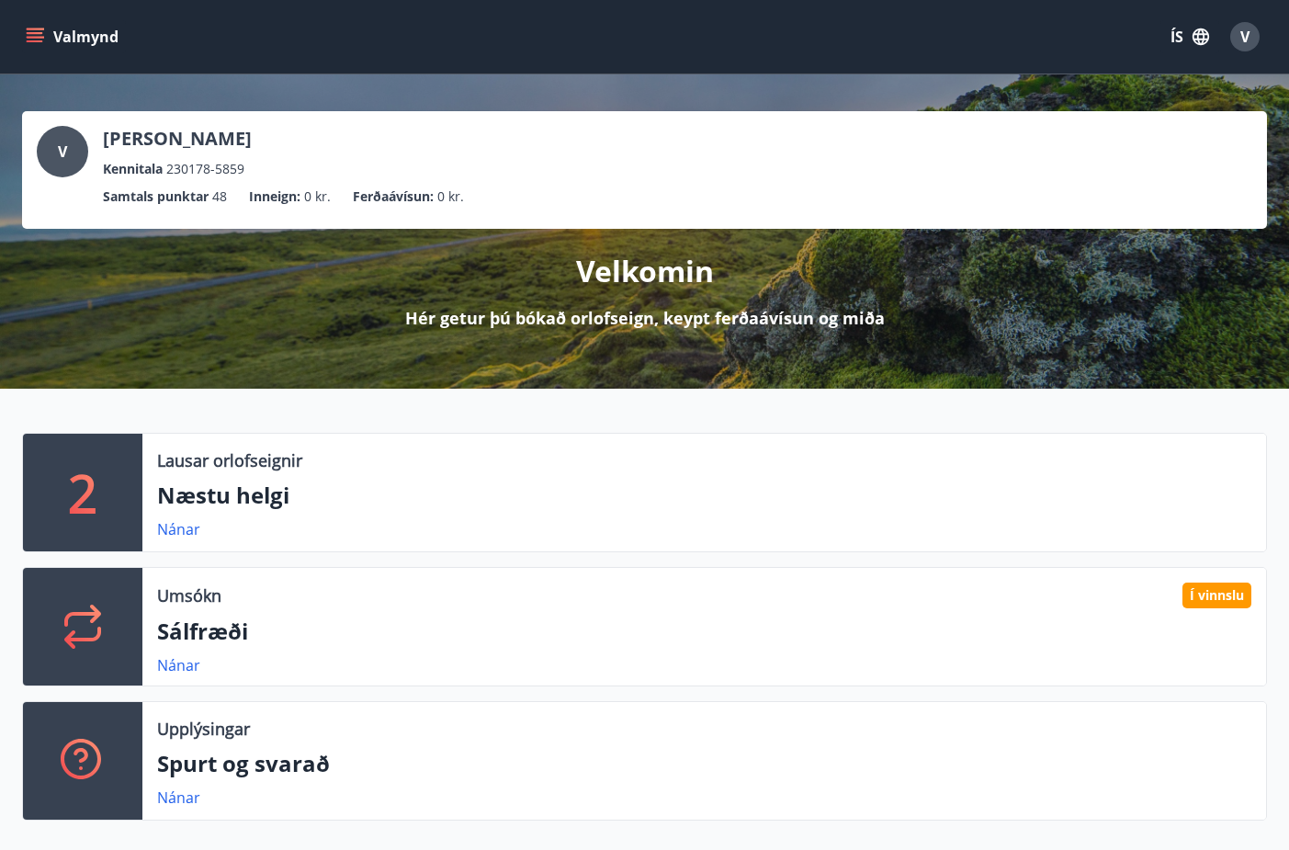
click at [1237, 34] on div "V" at bounding box center [1244, 36] width 29 height 29
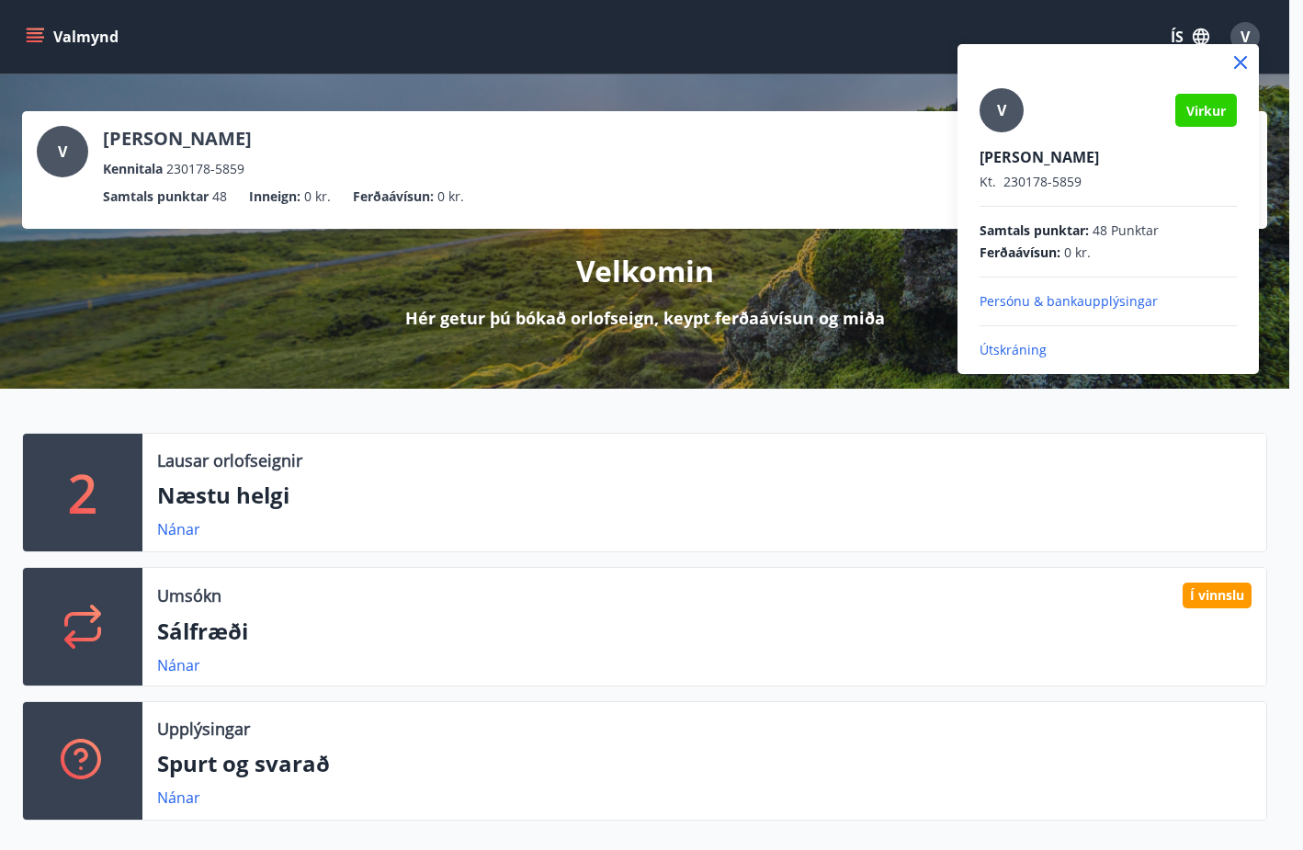
click at [1006, 351] on p "Útskráning" at bounding box center [1108, 350] width 257 height 18
